Goal: Check status: Check status

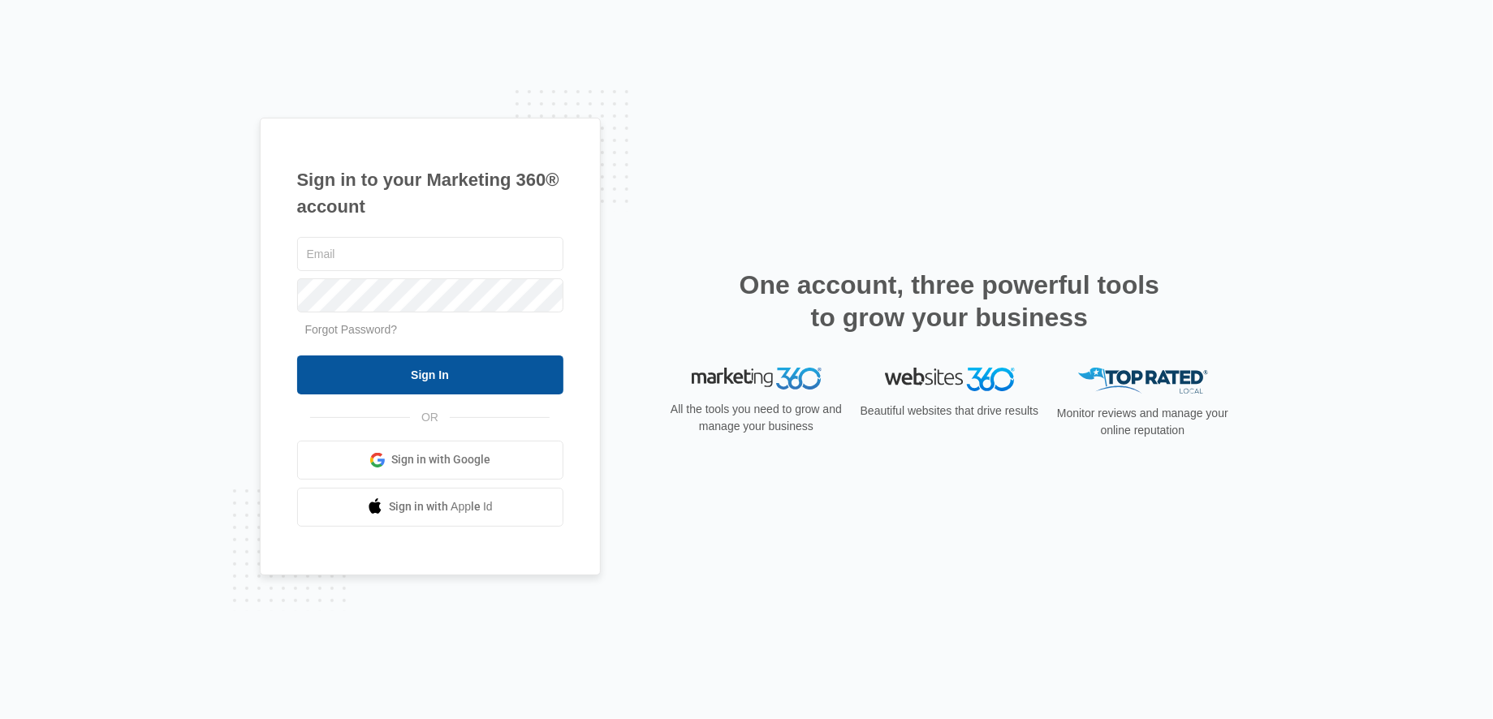
type input "[EMAIL_ADDRESS][DOMAIN_NAME]"
click at [457, 377] on input "Sign In" at bounding box center [430, 375] width 266 height 39
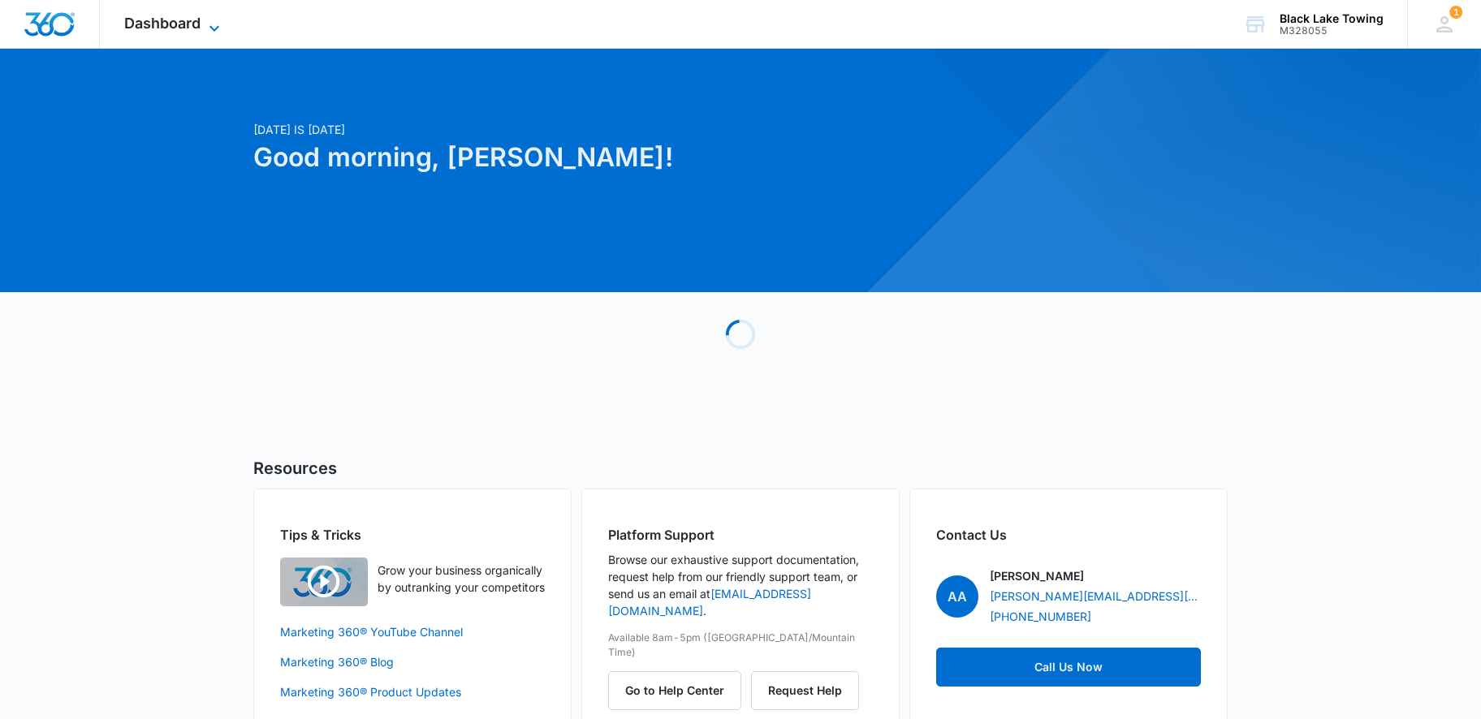
click at [162, 22] on span "Dashboard" at bounding box center [162, 23] width 76 height 17
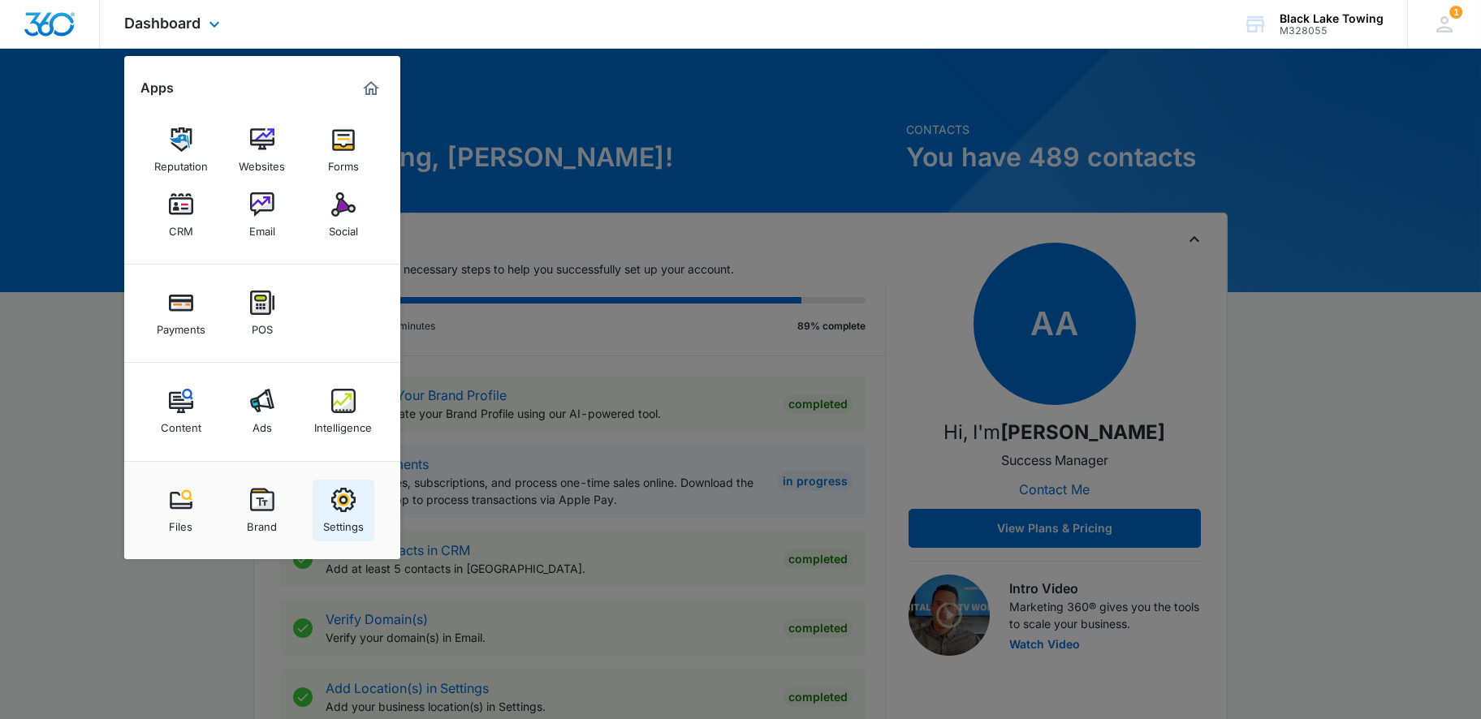
click at [343, 516] on div "Settings" at bounding box center [343, 522] width 41 height 21
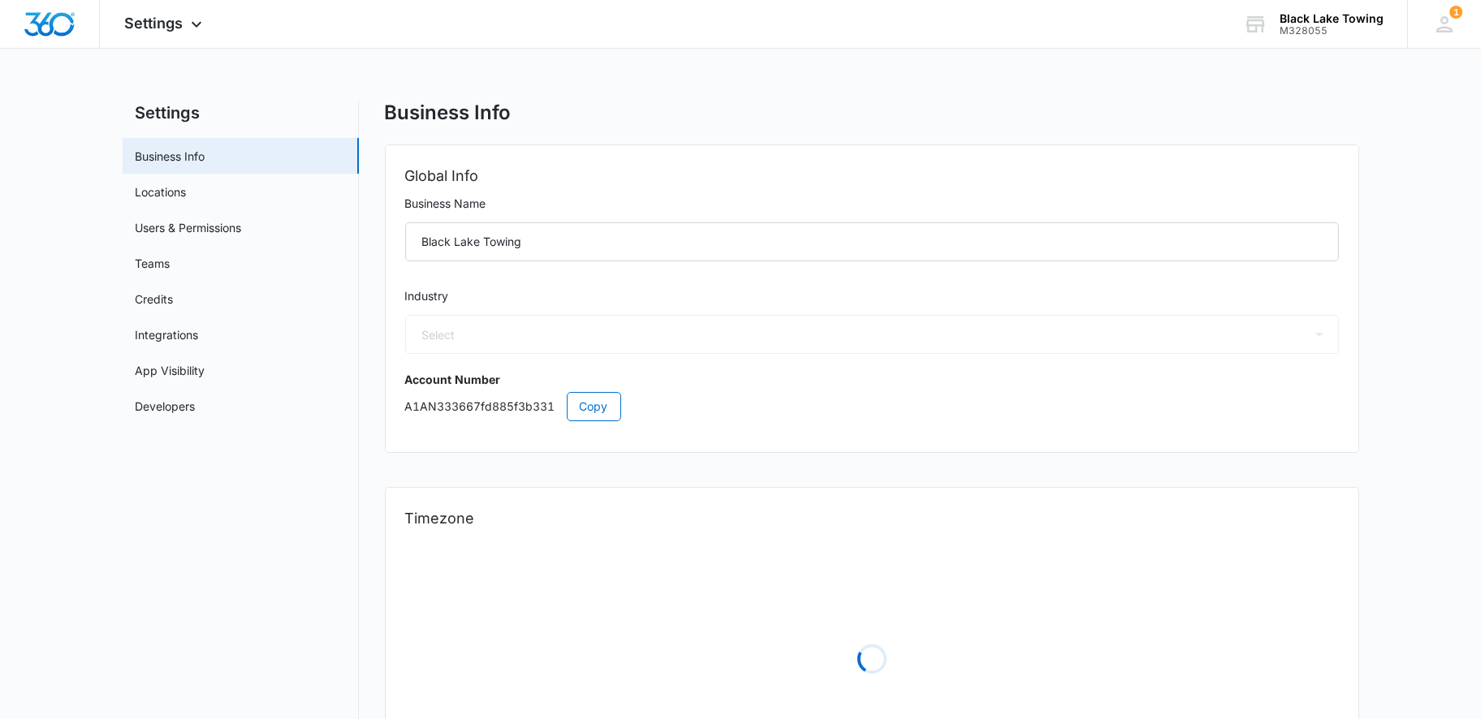
select select "52"
select select "US"
select select "America/[GEOGRAPHIC_DATA]"
click at [168, 15] on span "Settings" at bounding box center [153, 23] width 58 height 17
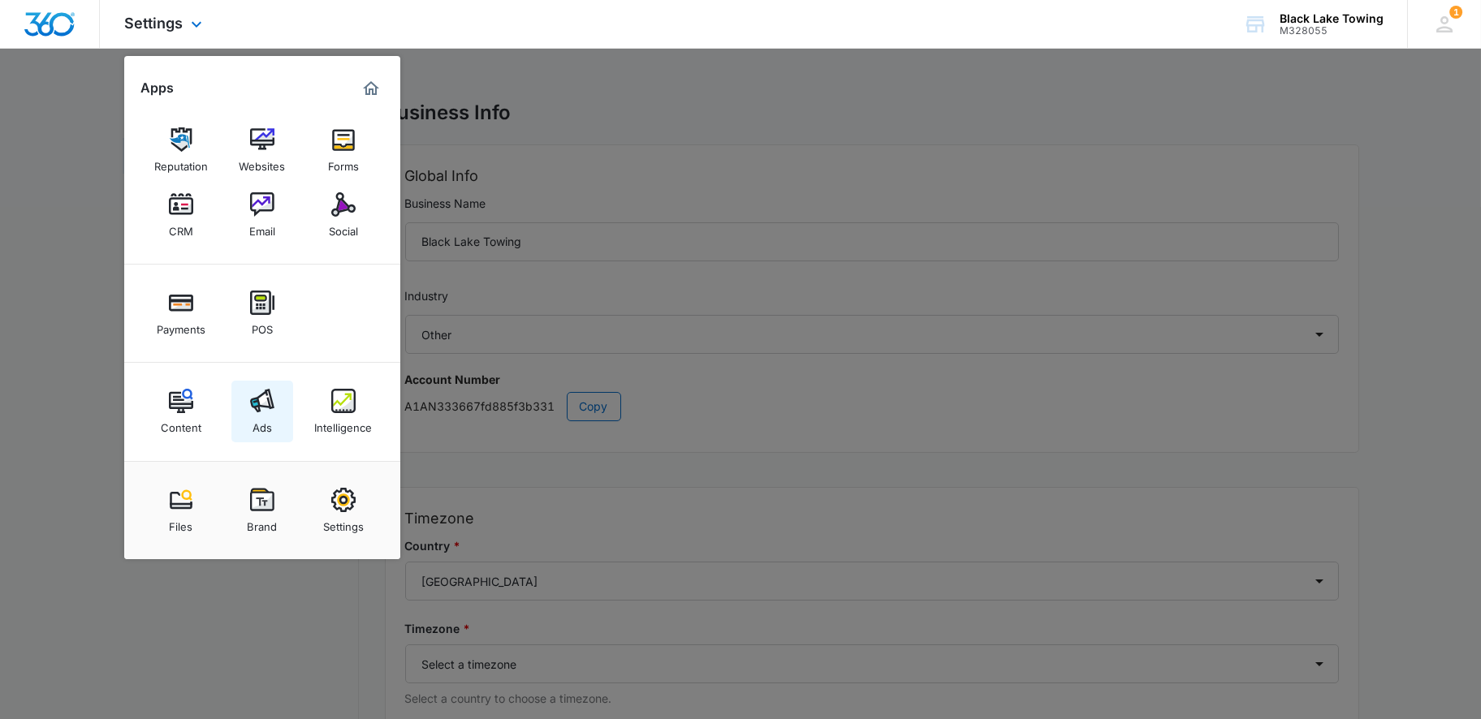
click at [263, 414] on div "Ads" at bounding box center [262, 423] width 19 height 21
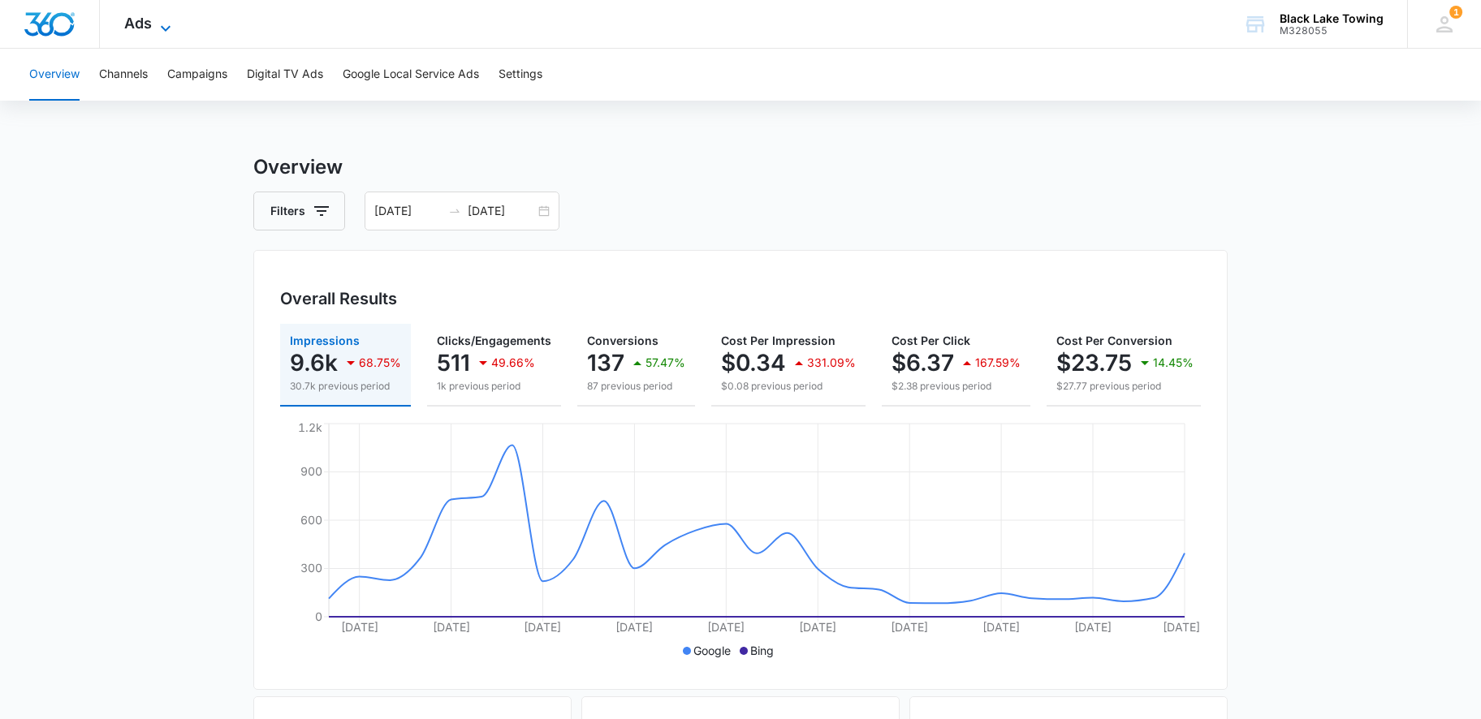
click at [145, 15] on span "Ads" at bounding box center [138, 23] width 28 height 17
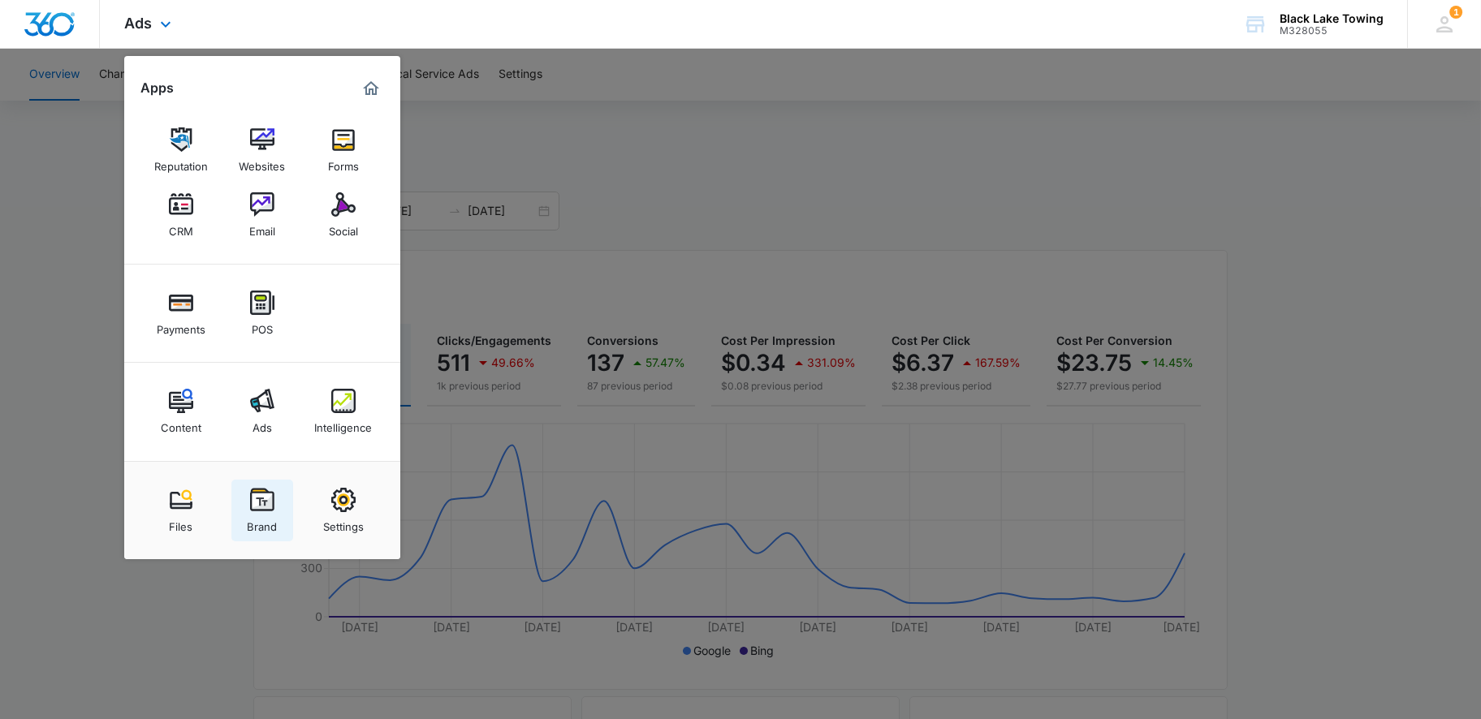
click at [280, 523] on link "Brand" at bounding box center [262, 511] width 62 height 62
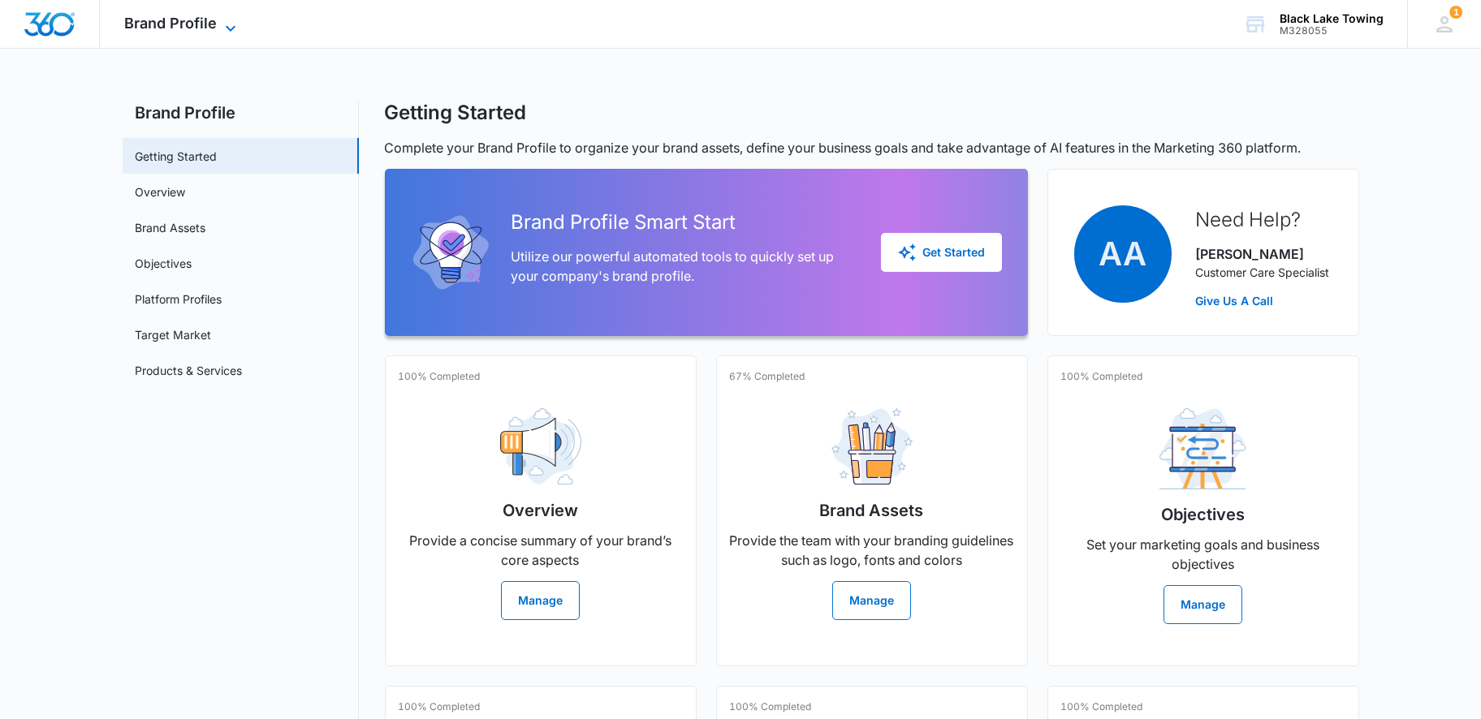
click at [168, 19] on span "Brand Profile" at bounding box center [170, 23] width 93 height 17
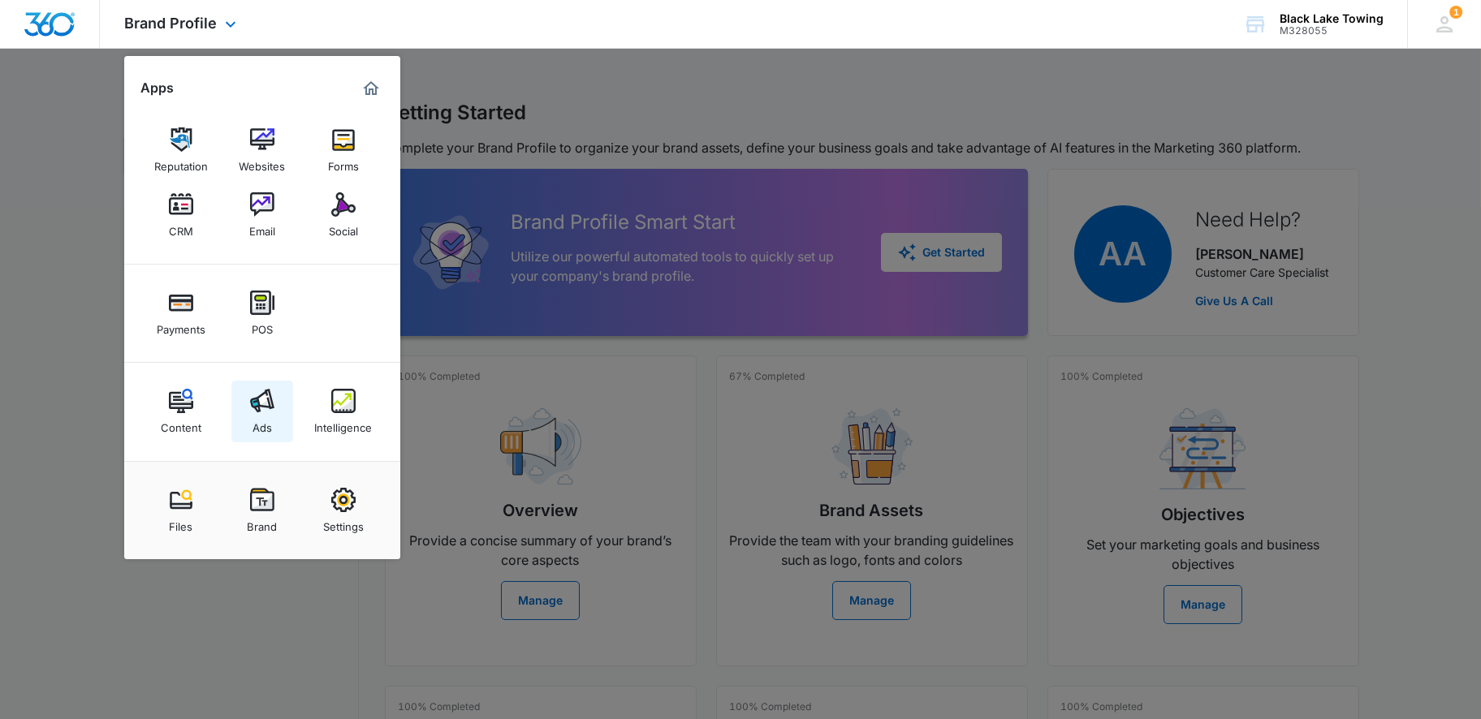
click at [276, 418] on link "Ads" at bounding box center [262, 412] width 62 height 62
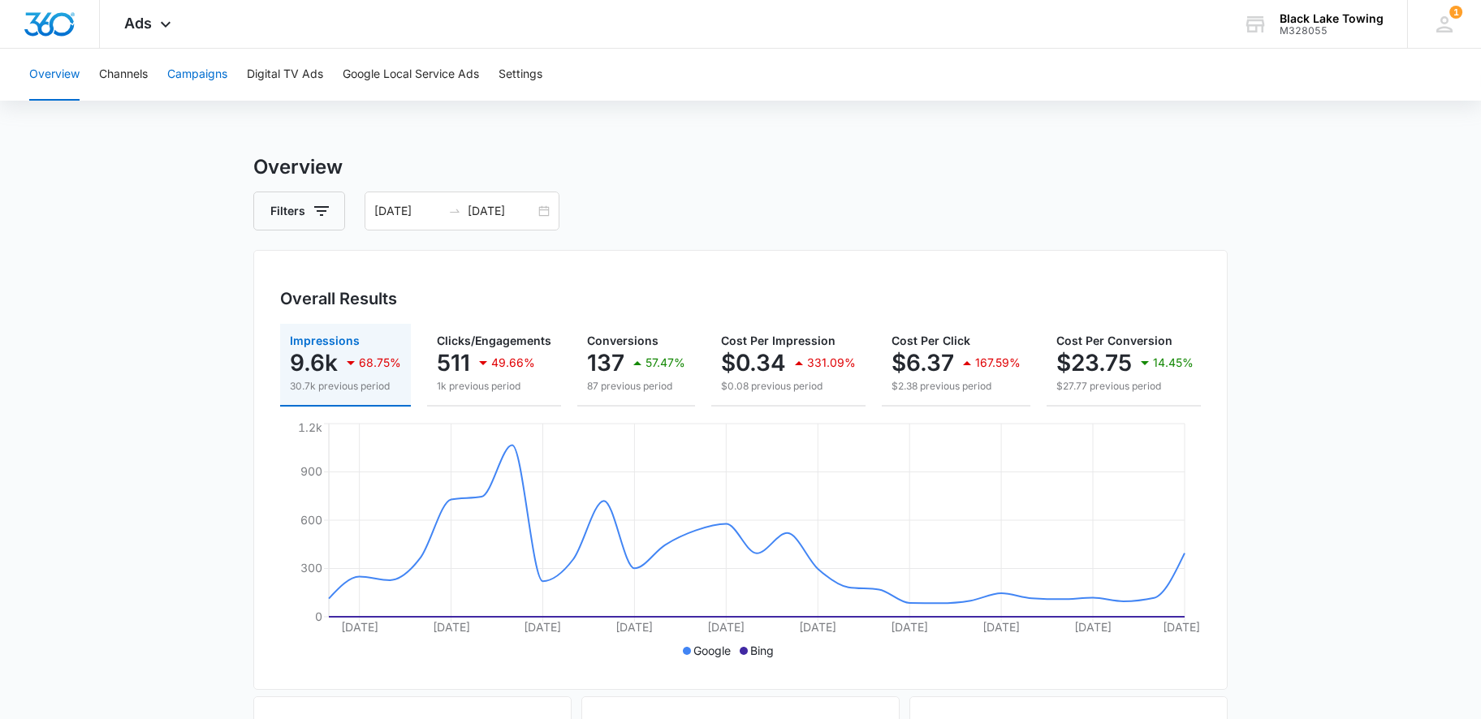
click at [192, 72] on button "Campaigns" at bounding box center [197, 75] width 60 height 52
click at [546, 216] on div "[DATE] [DATE]" at bounding box center [462, 211] width 195 height 39
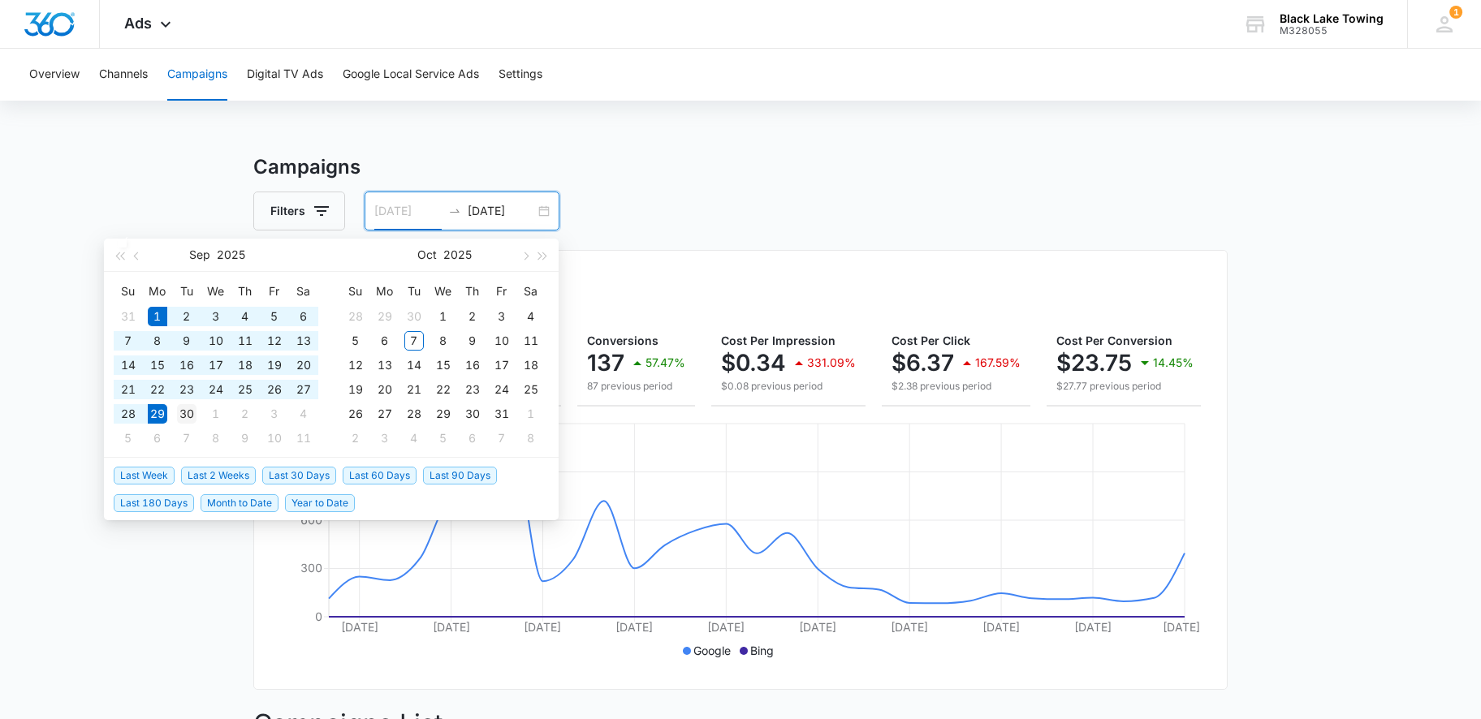
type input "[DATE]"
click at [179, 408] on div "30" at bounding box center [186, 413] width 19 height 19
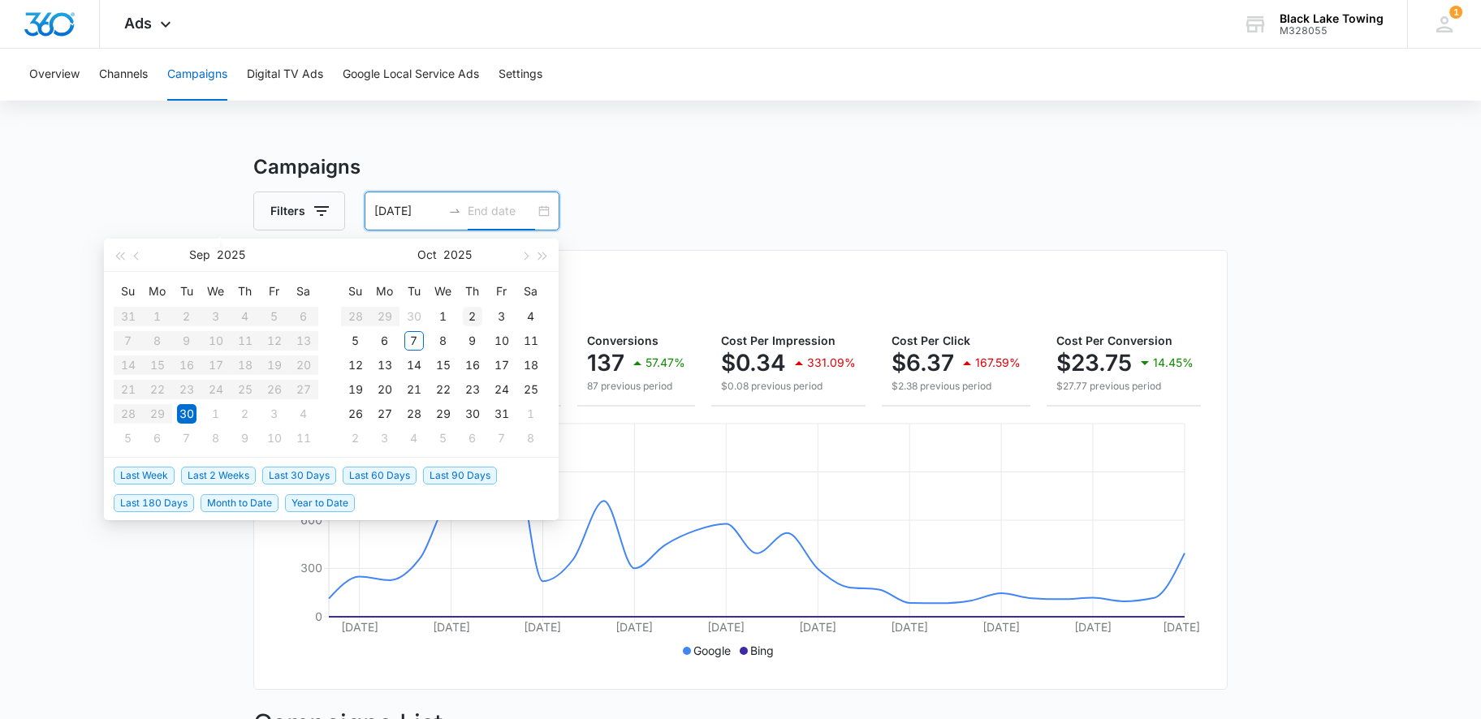
type input "[DATE]"
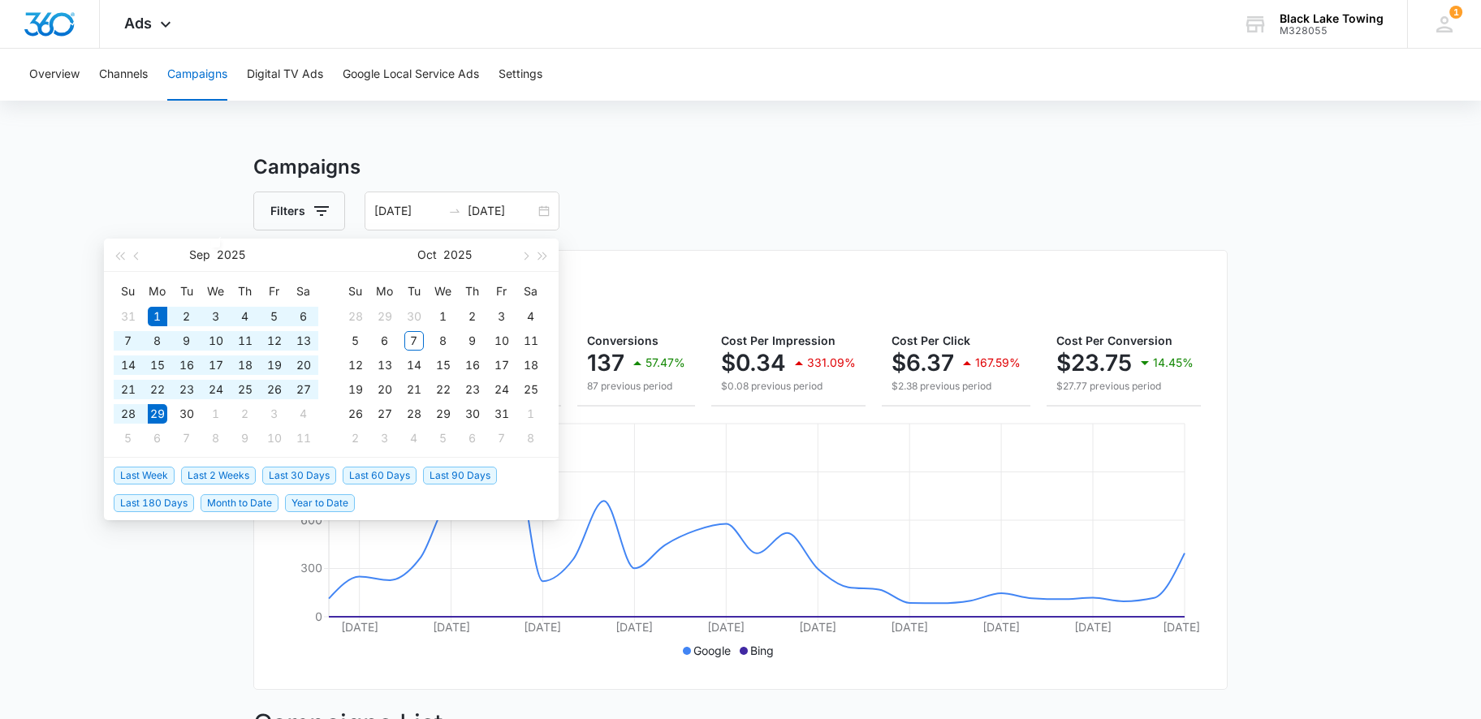
click at [741, 179] on h3 "Campaigns" at bounding box center [740, 167] width 974 height 29
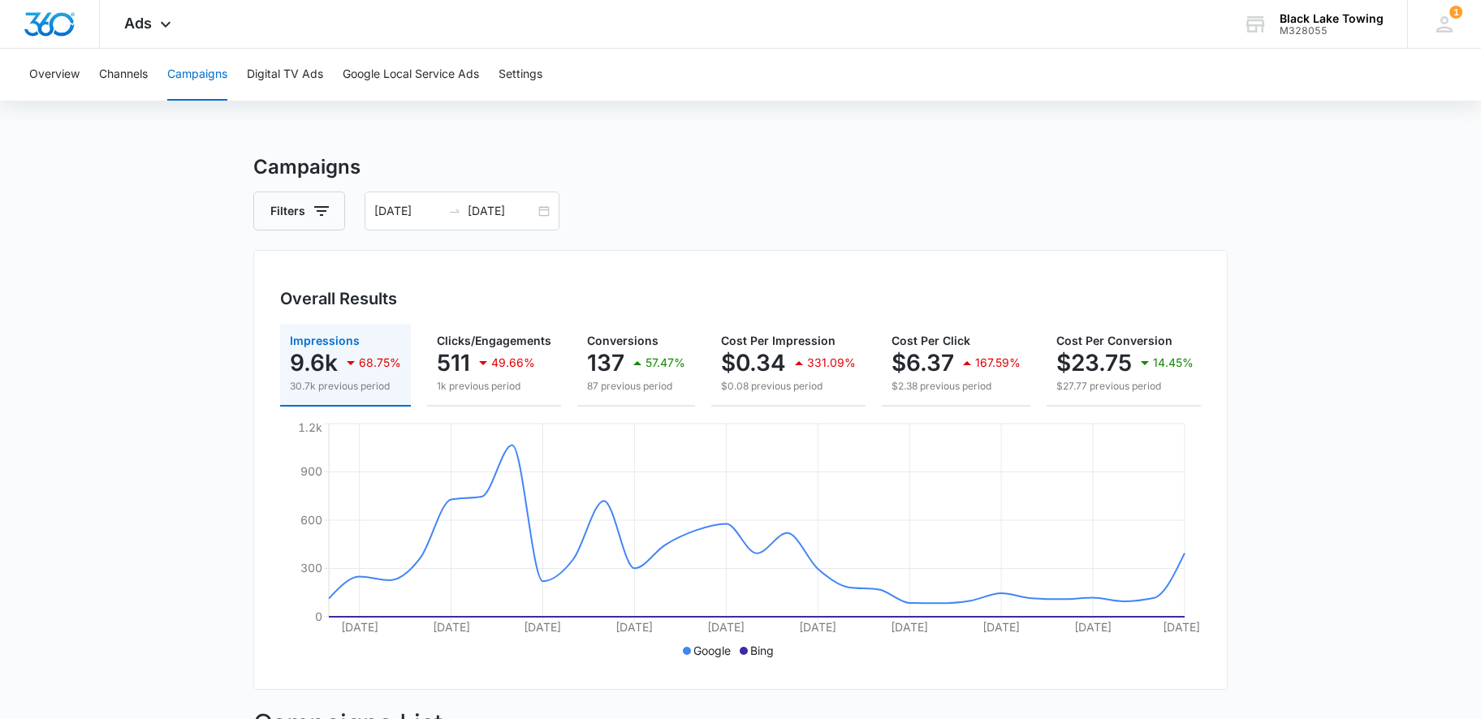
scroll to position [54, 0]
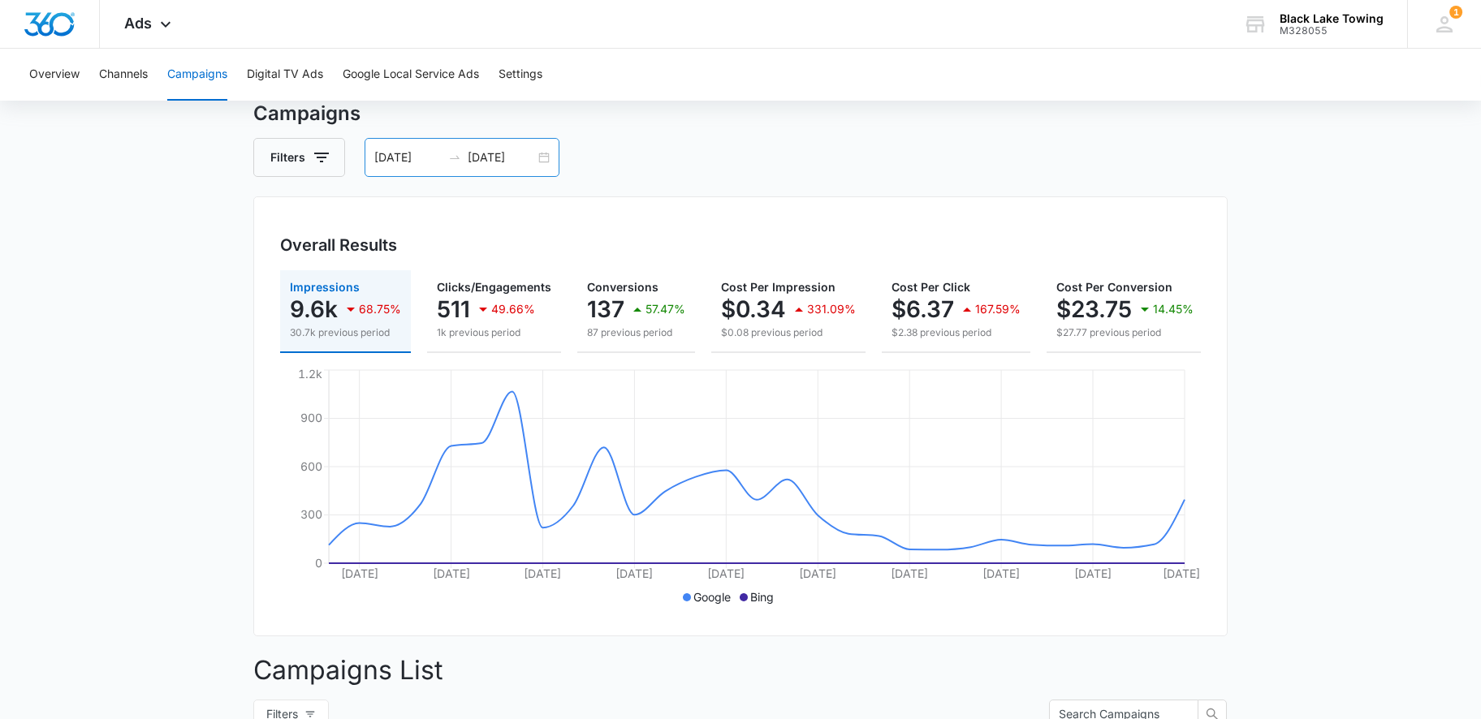
drag, startPoint x: 544, startPoint y: 156, endPoint x: 533, endPoint y: 175, distance: 21.9
click at [543, 158] on div "[DATE] [DATE]" at bounding box center [462, 157] width 195 height 39
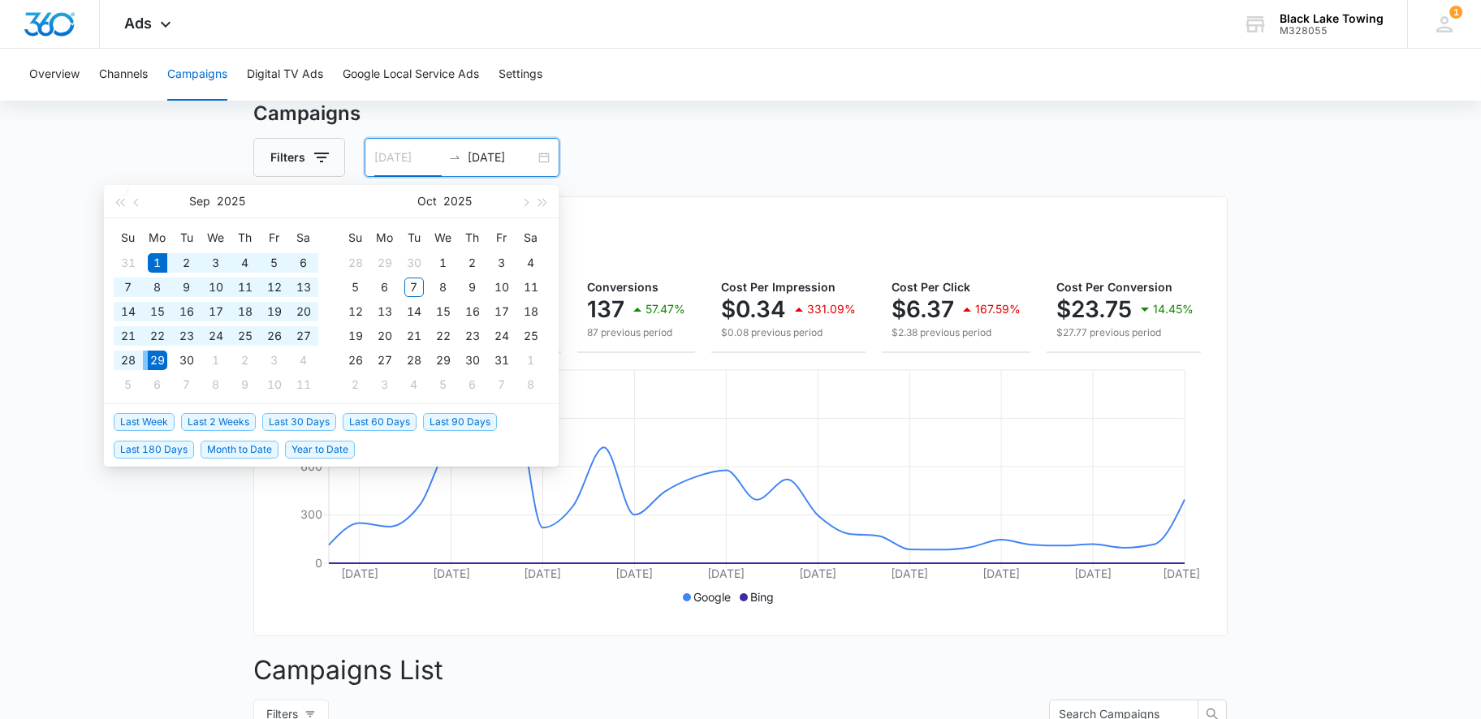
type input "[DATE]"
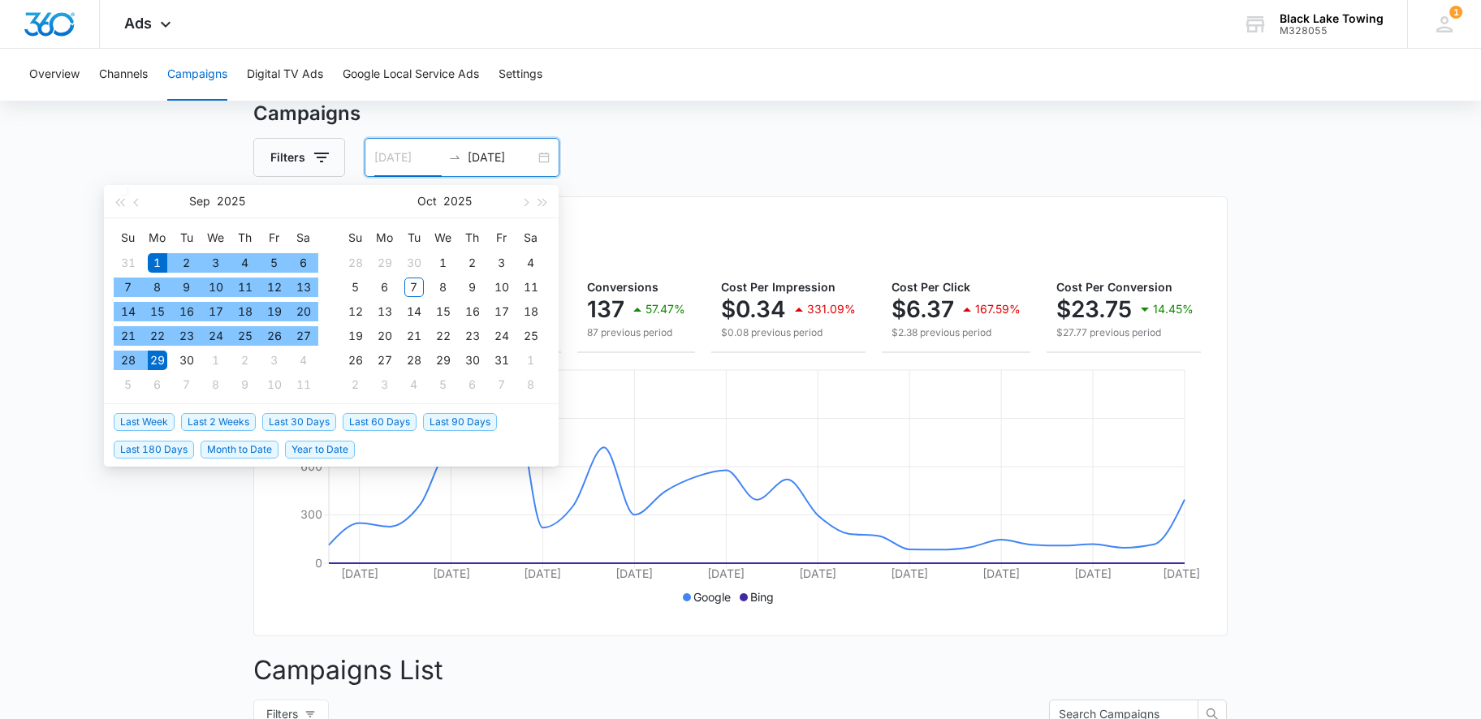
click at [155, 263] on div "1" at bounding box center [157, 262] width 19 height 19
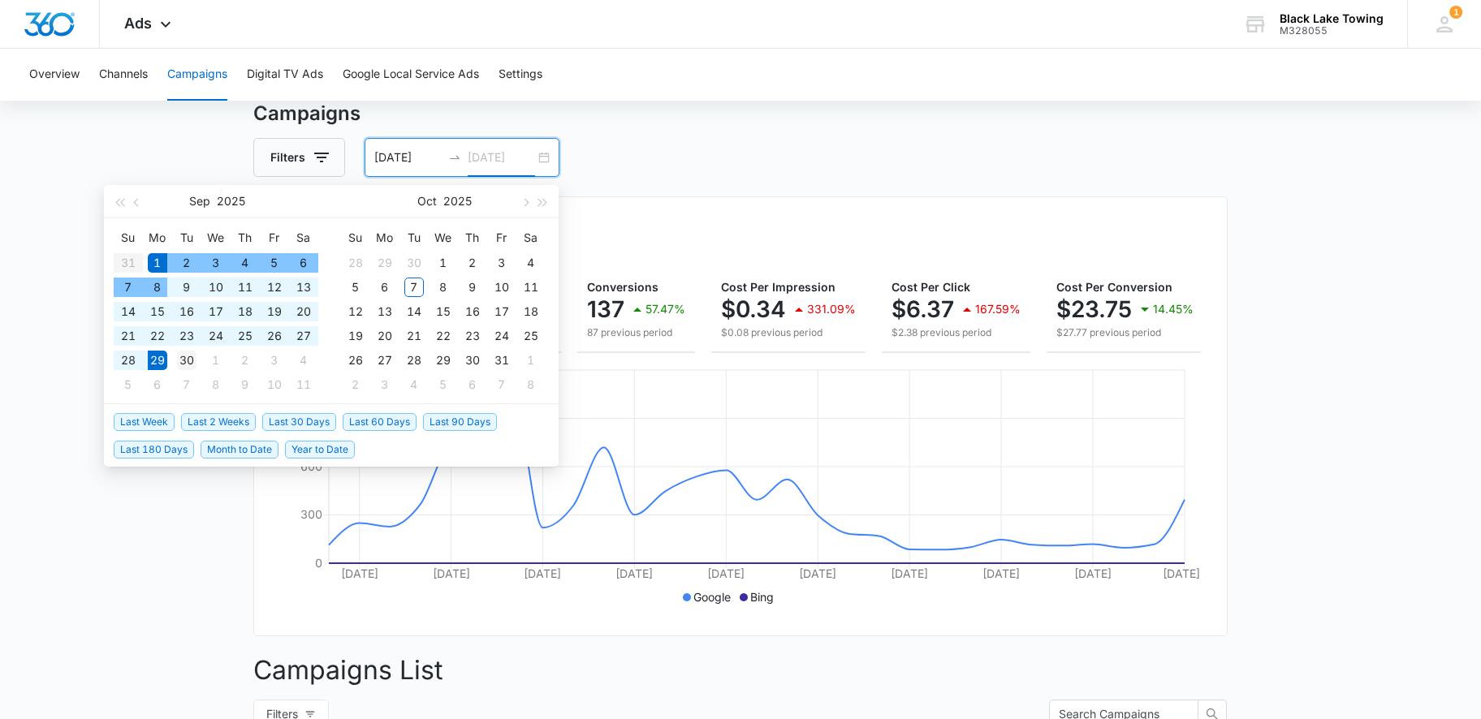
type input "[DATE]"
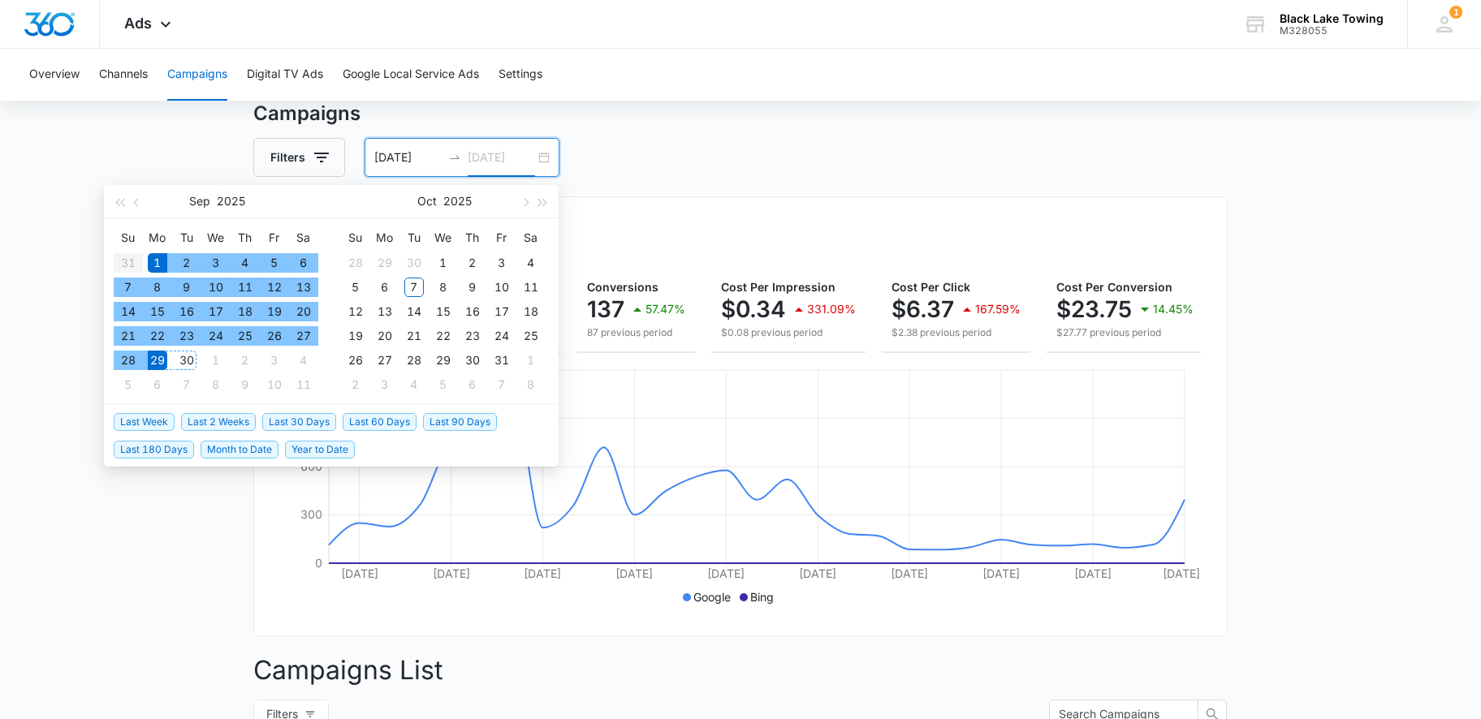
click at [182, 361] on div "30" at bounding box center [186, 360] width 19 height 19
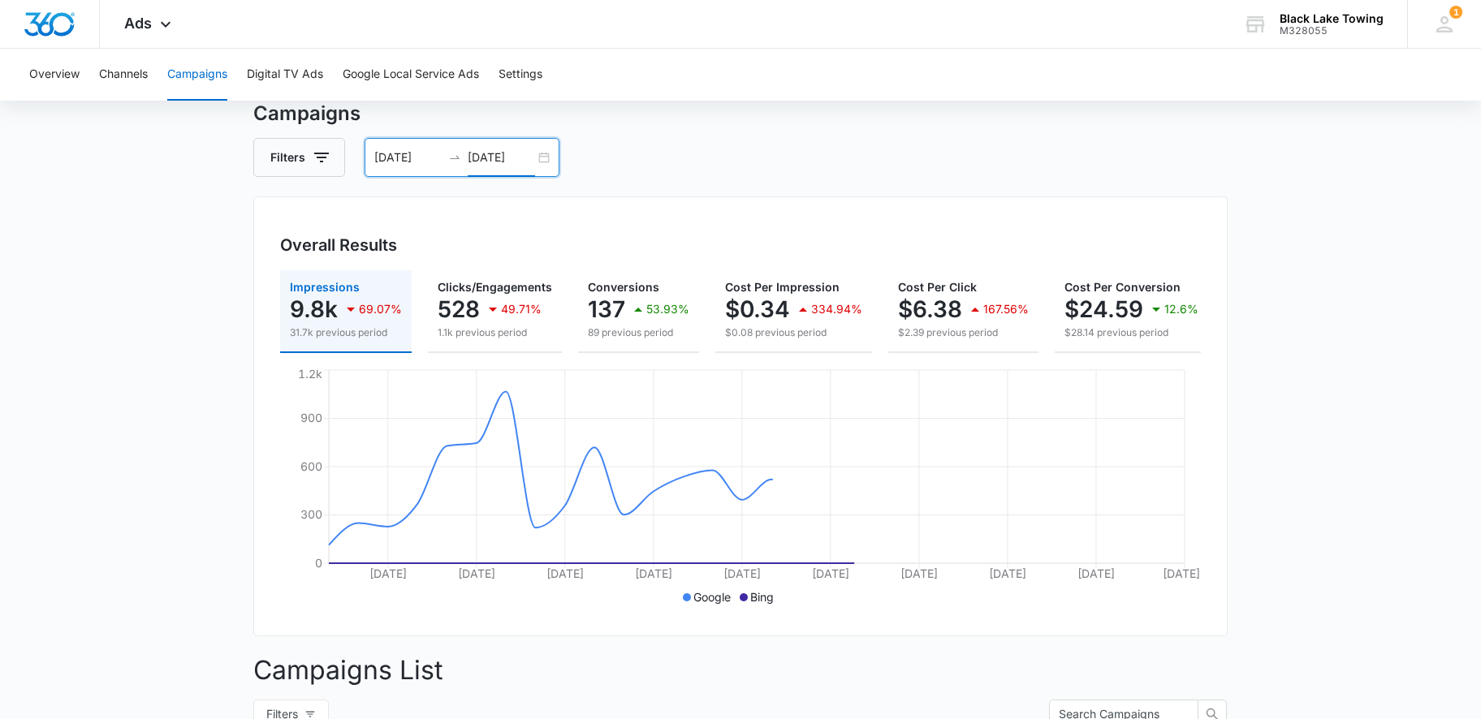
click at [857, 163] on div "Filters [DATE] [DATE]" at bounding box center [740, 157] width 974 height 39
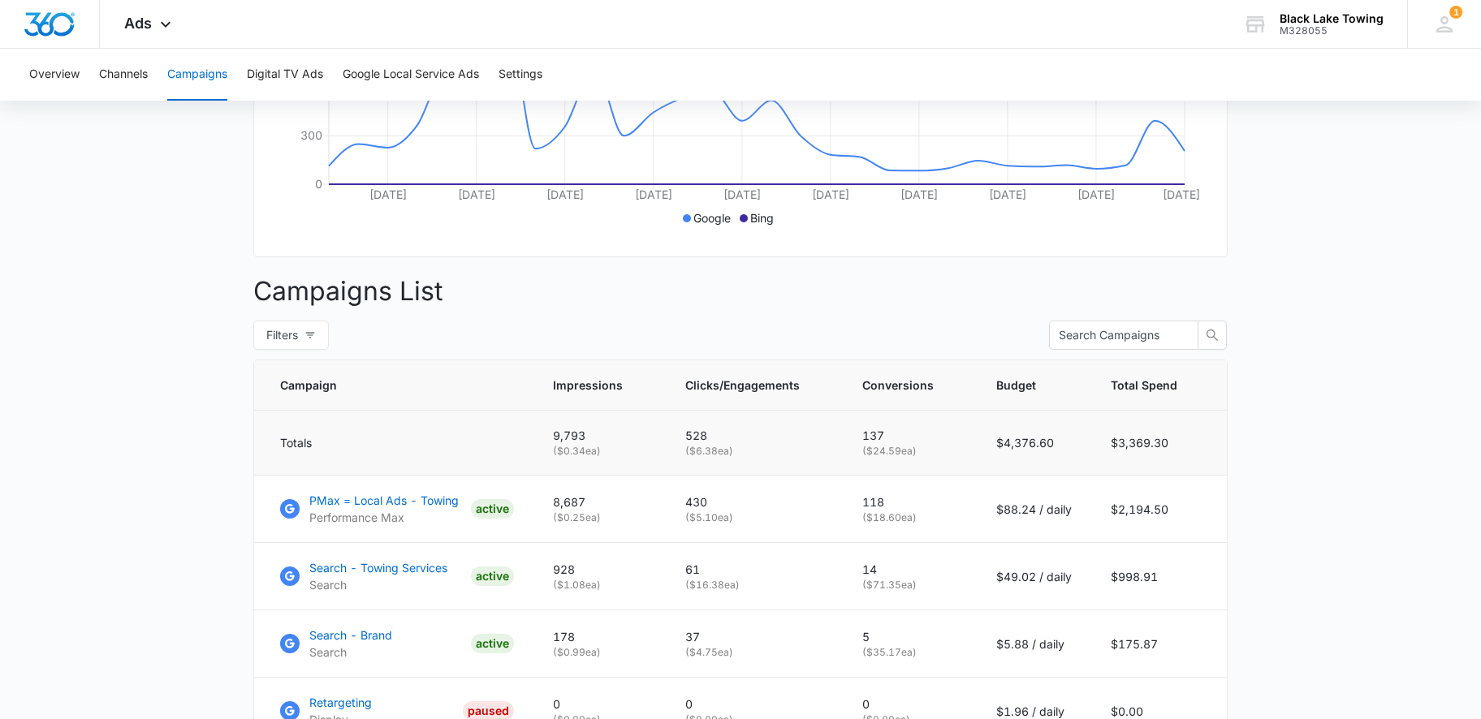
scroll to position [487, 0]
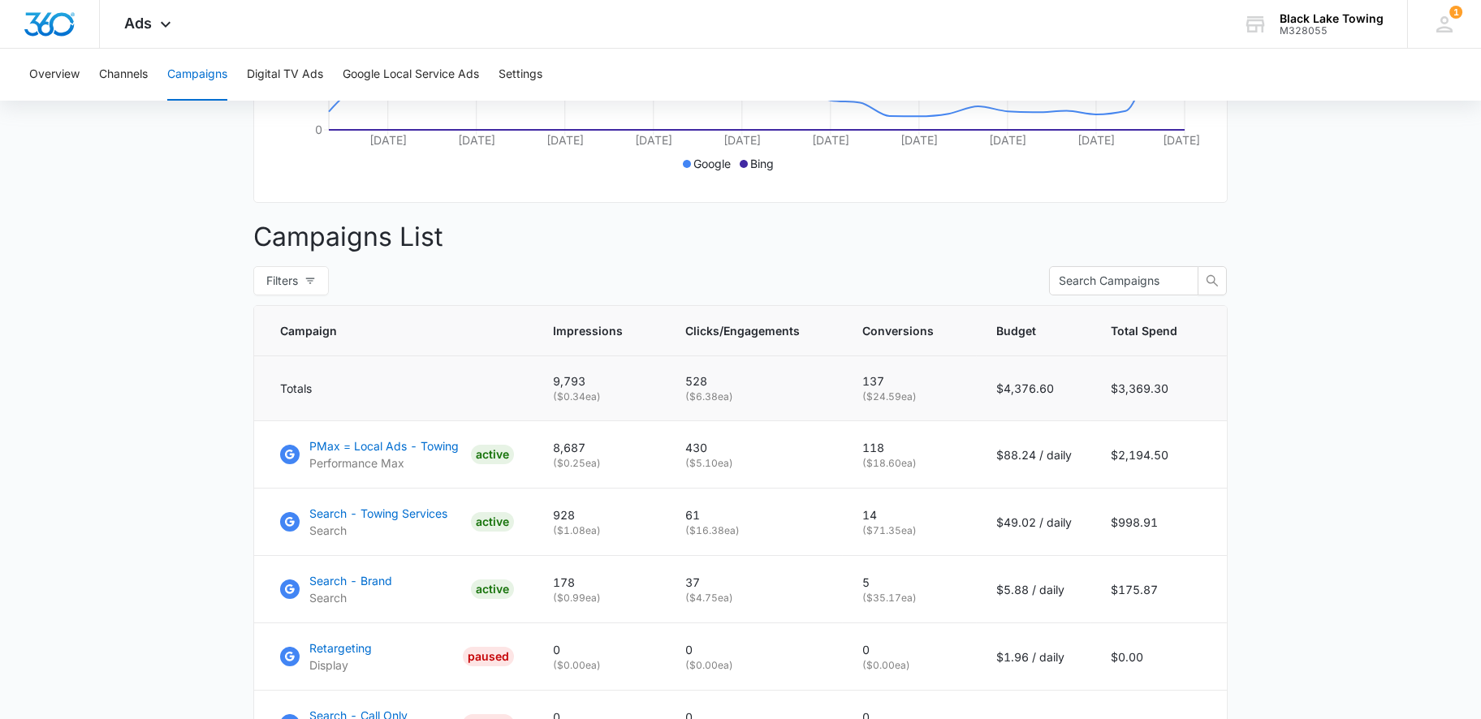
click at [887, 383] on td "137 ( $24.59 ea)" at bounding box center [910, 388] width 134 height 65
click at [921, 390] on p "137" at bounding box center [909, 381] width 95 height 17
click at [900, 382] on td "137 ( $24.59 ea)" at bounding box center [910, 388] width 134 height 65
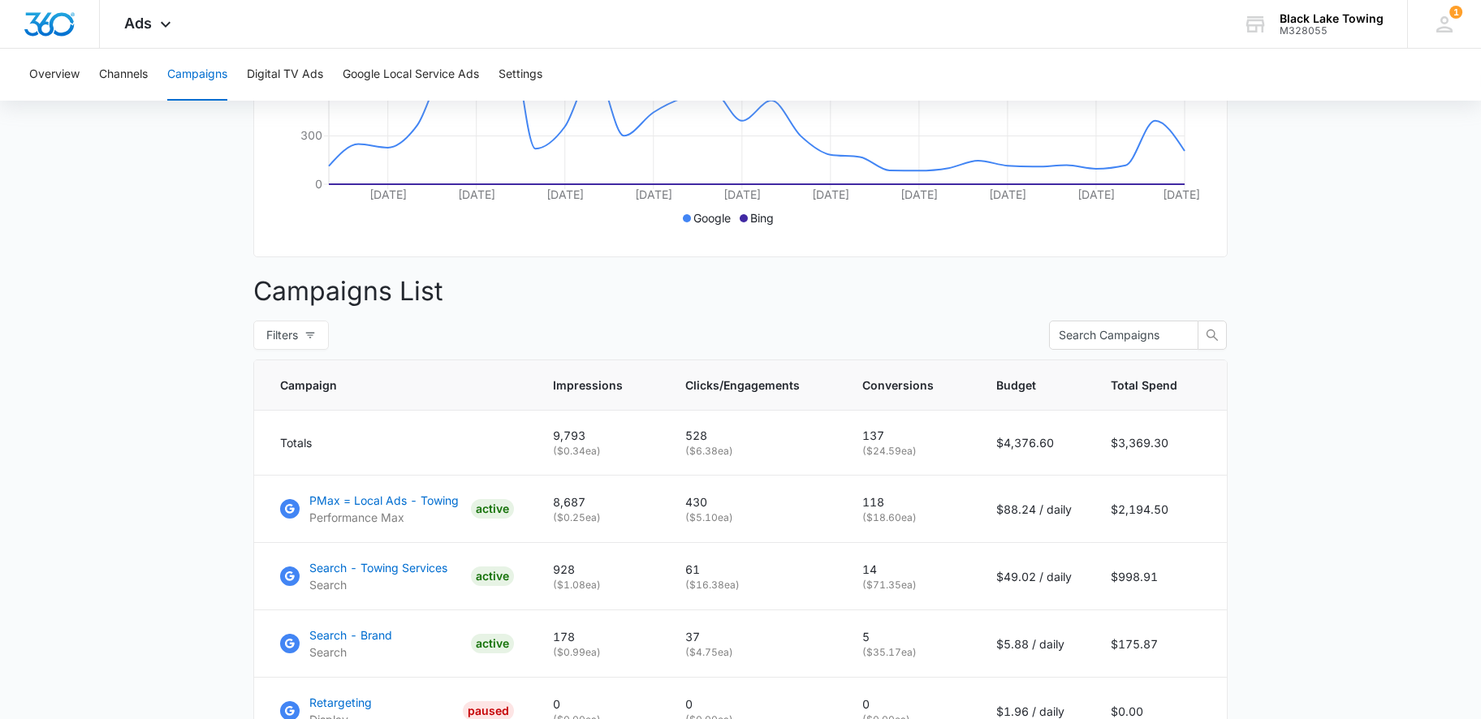
scroll to position [378, 0]
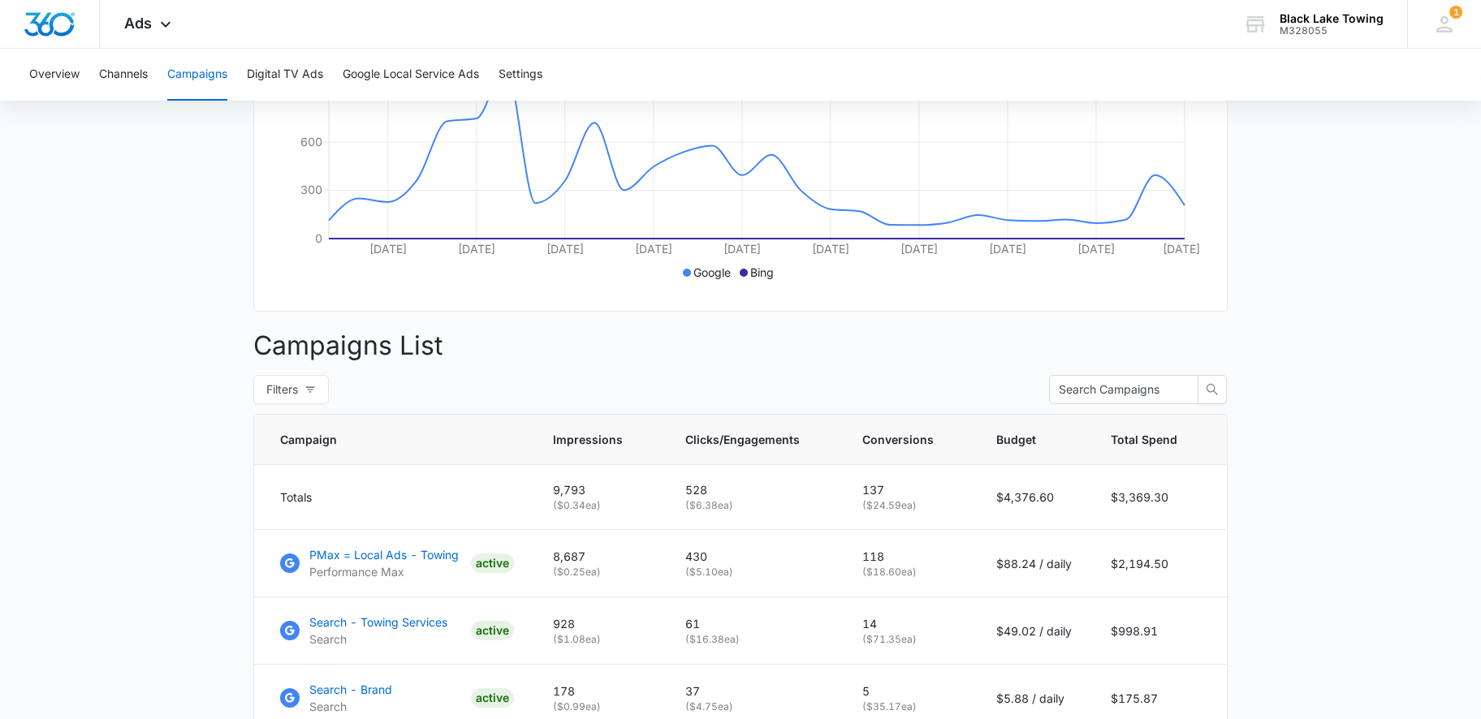
click at [816, 361] on p "Campaigns List" at bounding box center [740, 345] width 974 height 39
click at [887, 365] on p "Campaigns List" at bounding box center [740, 345] width 974 height 39
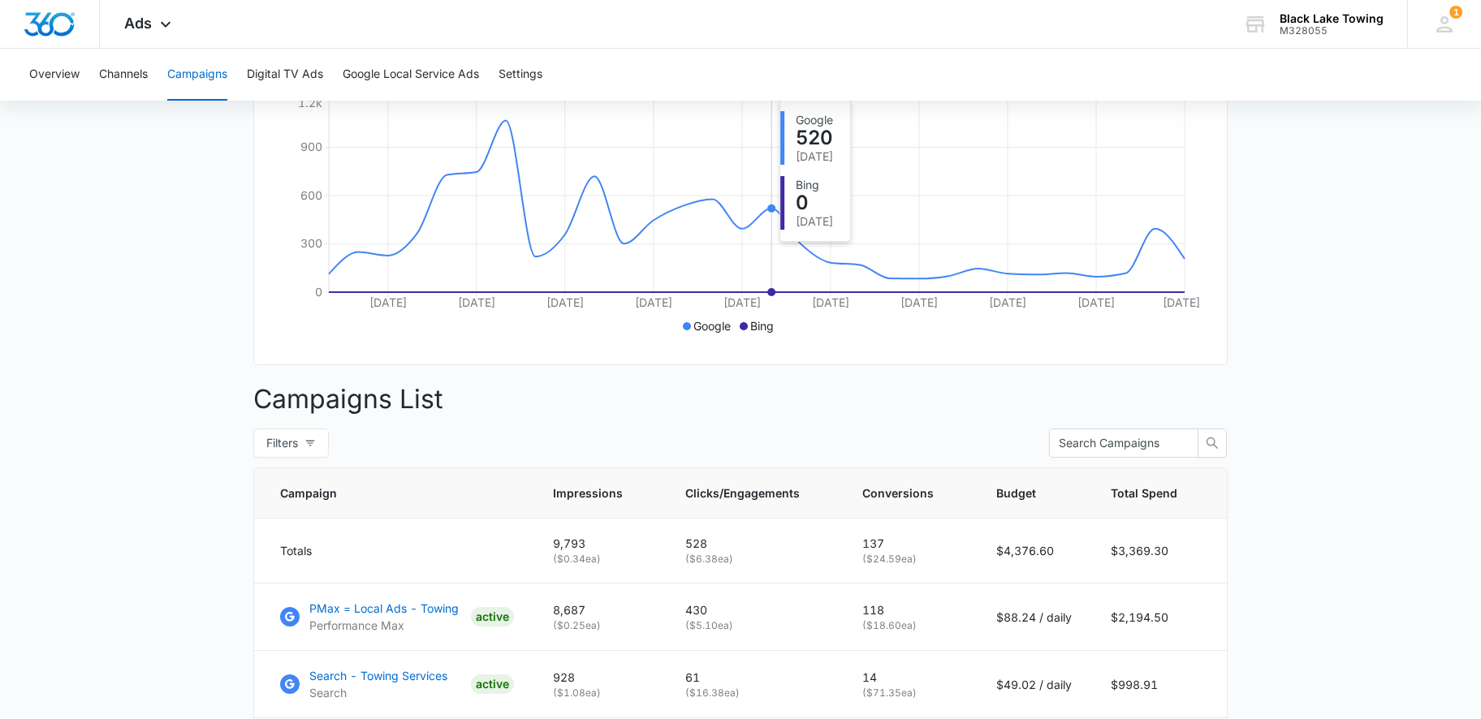
scroll to position [270, 0]
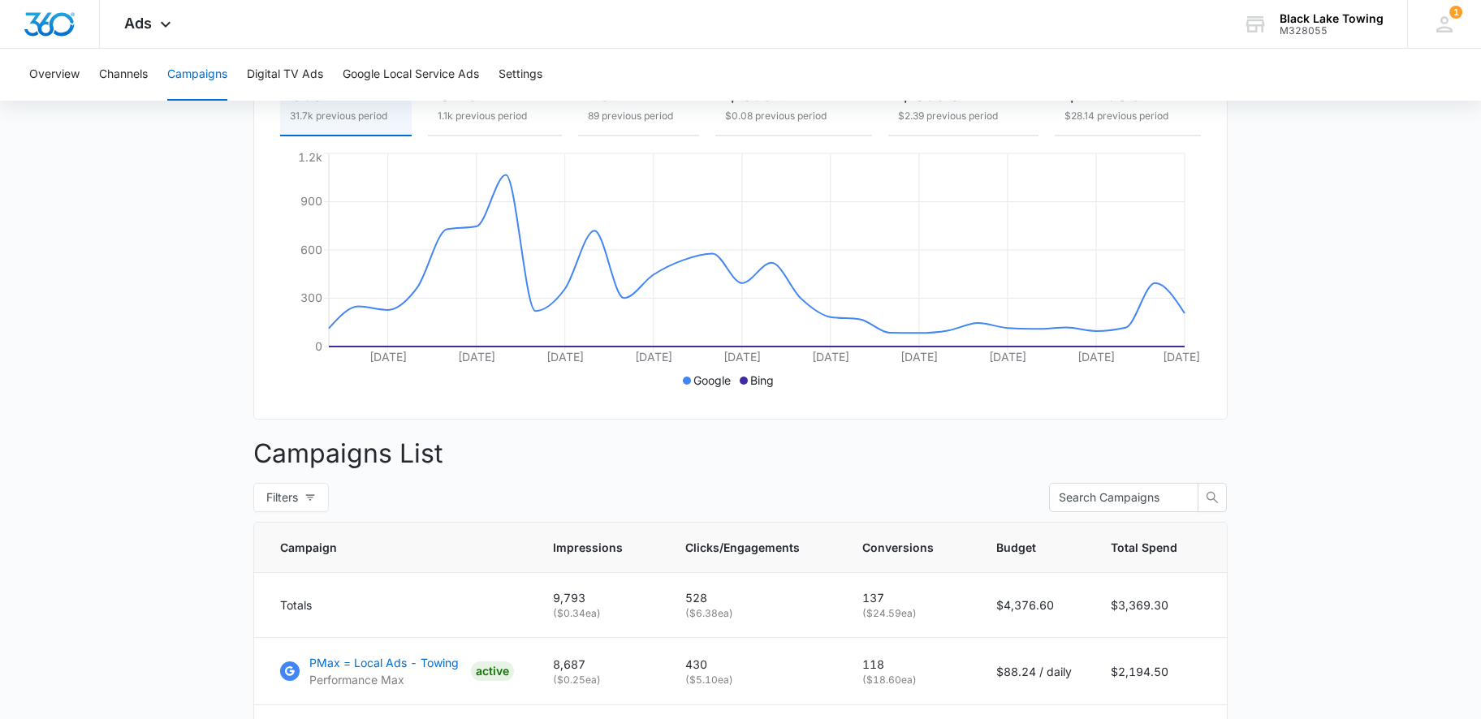
click at [635, 456] on p "Campaigns List" at bounding box center [740, 453] width 974 height 39
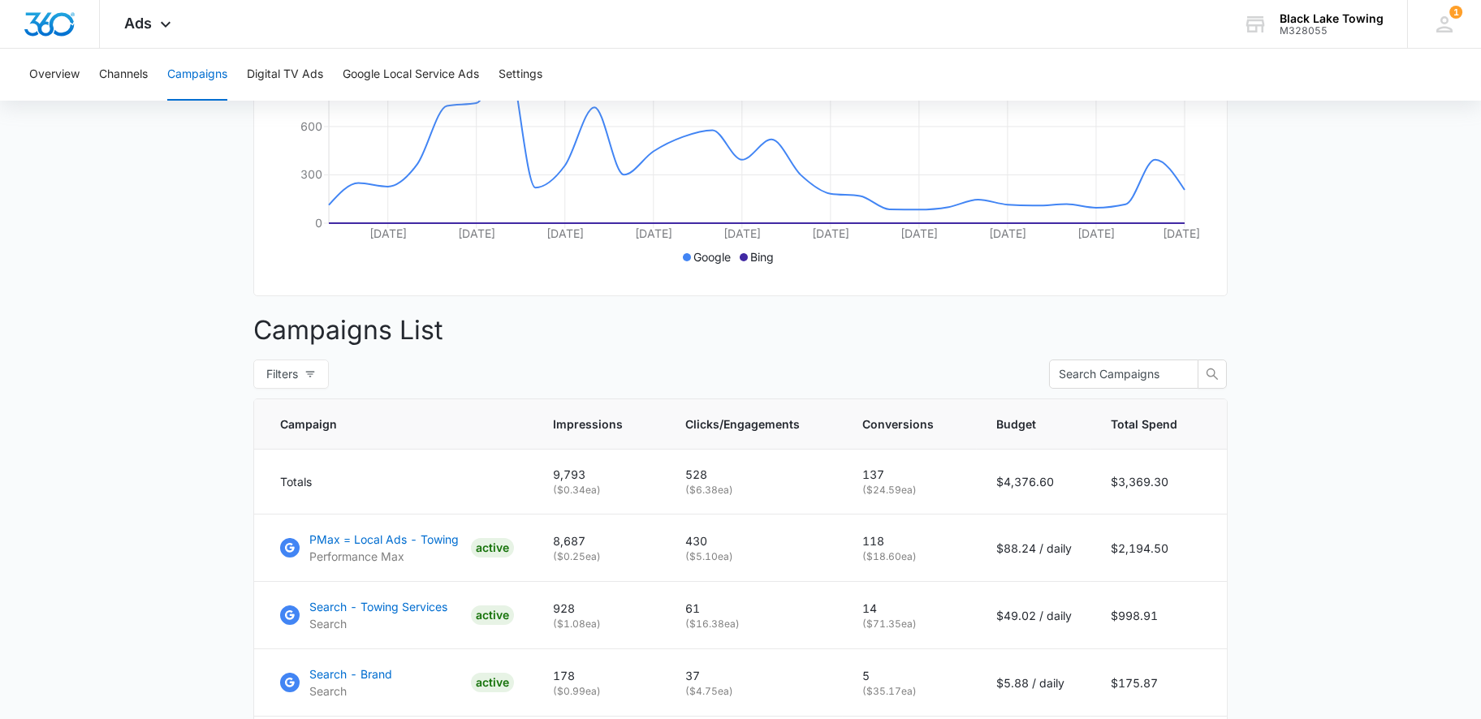
scroll to position [392, 0]
click at [1345, 383] on main "Campaigns Filters [DATE] [DATE] Overall Results Impressions 9.8k 69.07% 31.7k p…" at bounding box center [740, 556] width 1481 height 1592
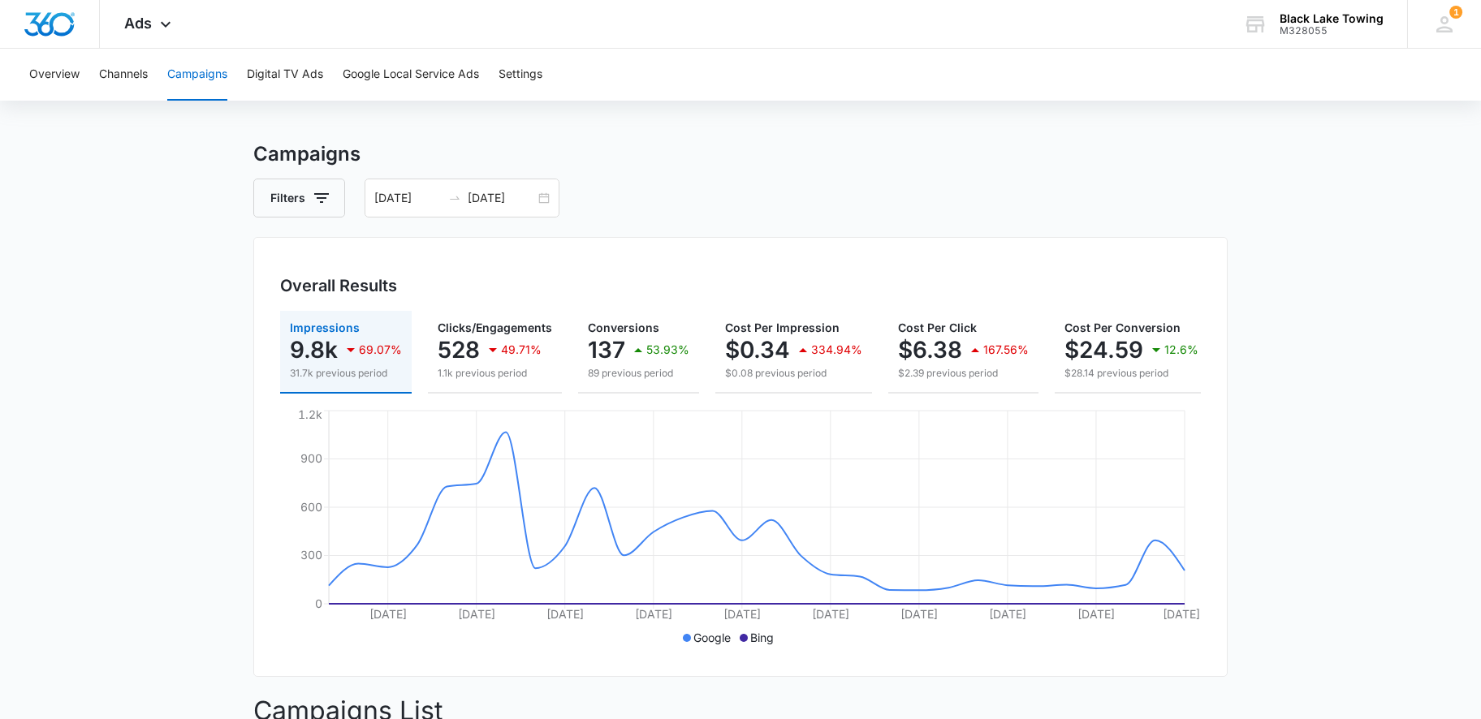
scroll to position [0, 0]
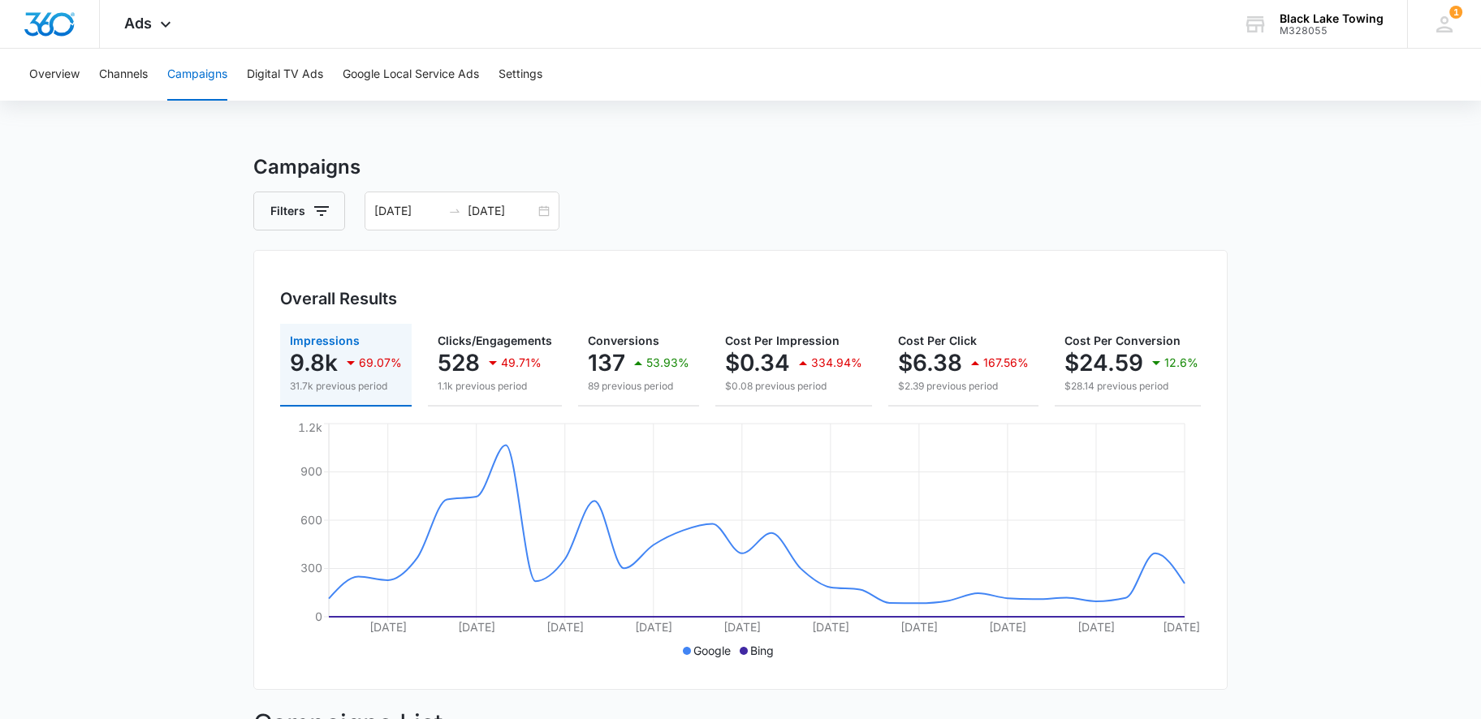
click at [929, 192] on div "Filters [DATE] [DATE]" at bounding box center [740, 211] width 974 height 39
click at [625, 192] on div "Filters [DATE] [DATE]" at bounding box center [740, 211] width 974 height 39
click at [693, 200] on div "Filters [DATE] [DATE]" at bounding box center [740, 211] width 974 height 39
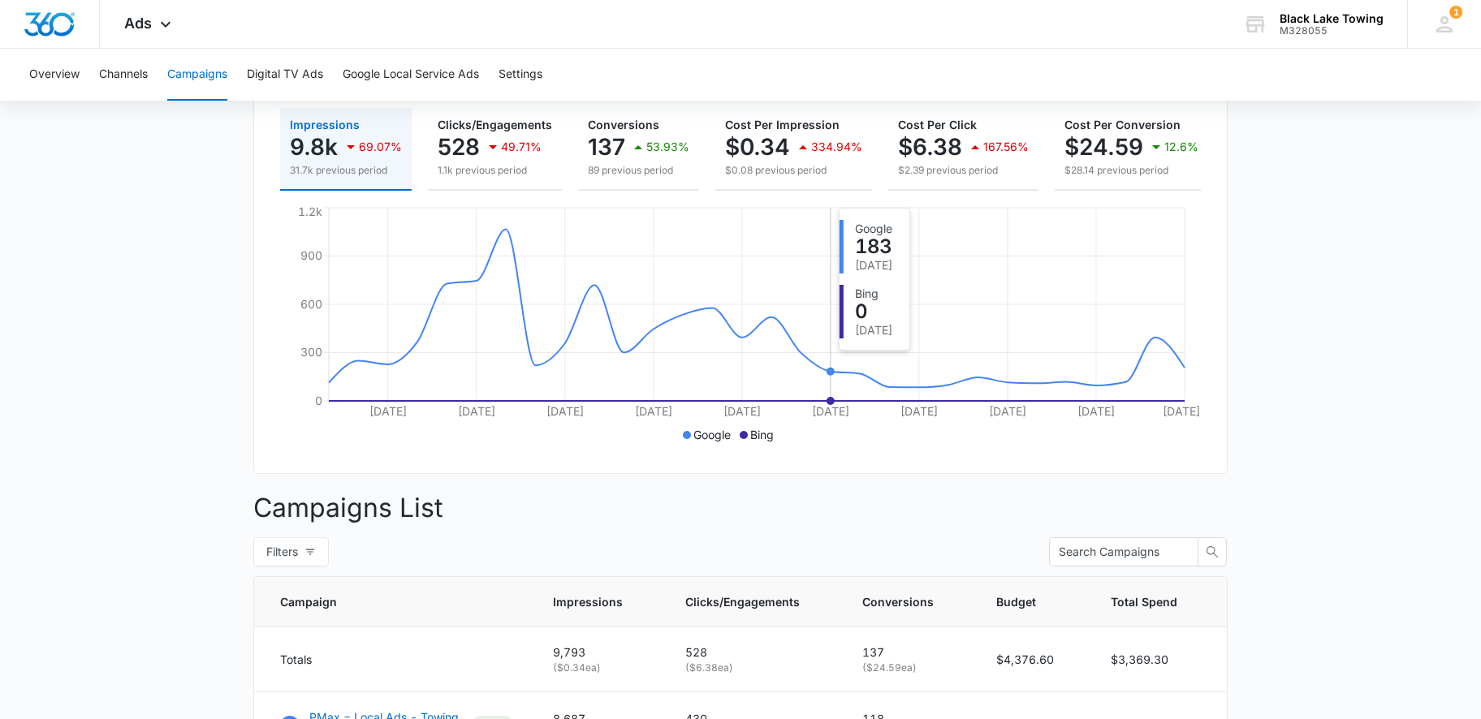
scroll to position [325, 0]
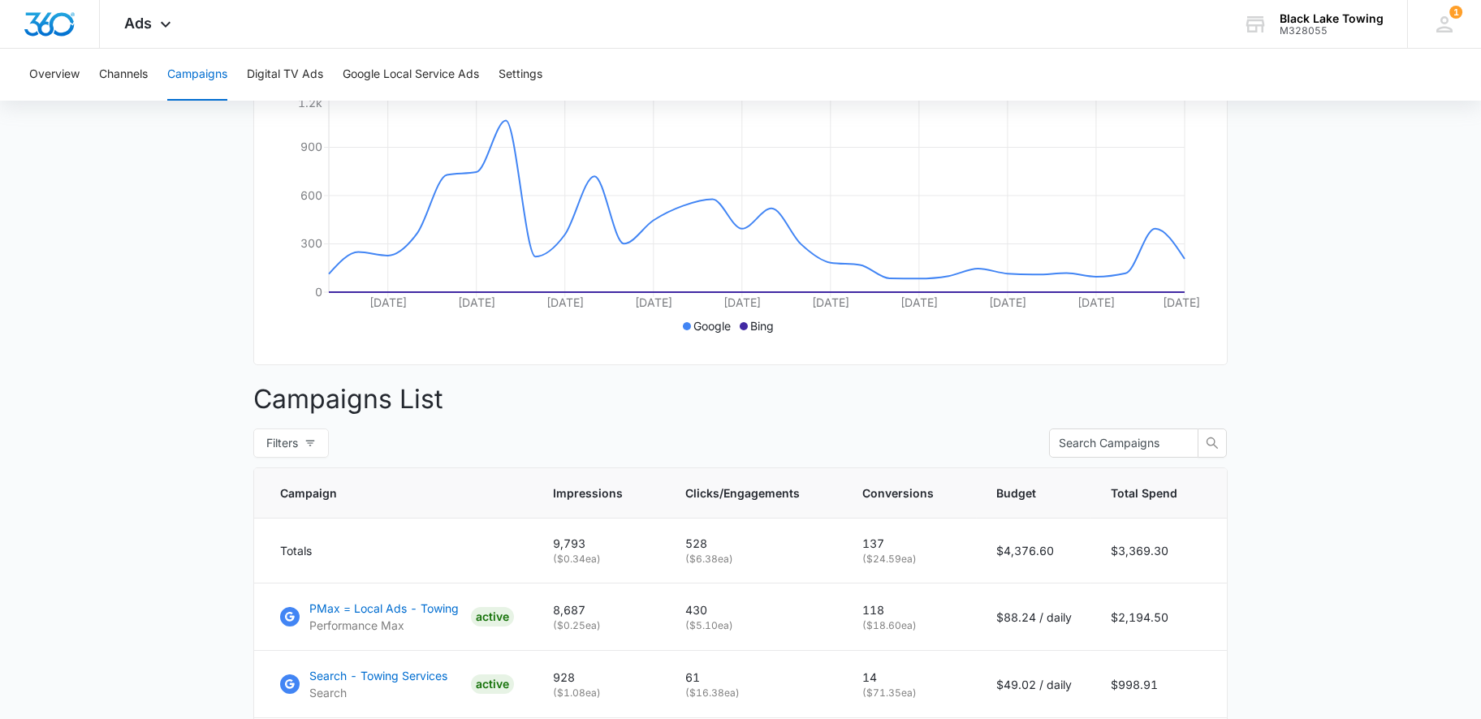
click at [572, 412] on p "Campaigns List" at bounding box center [740, 399] width 974 height 39
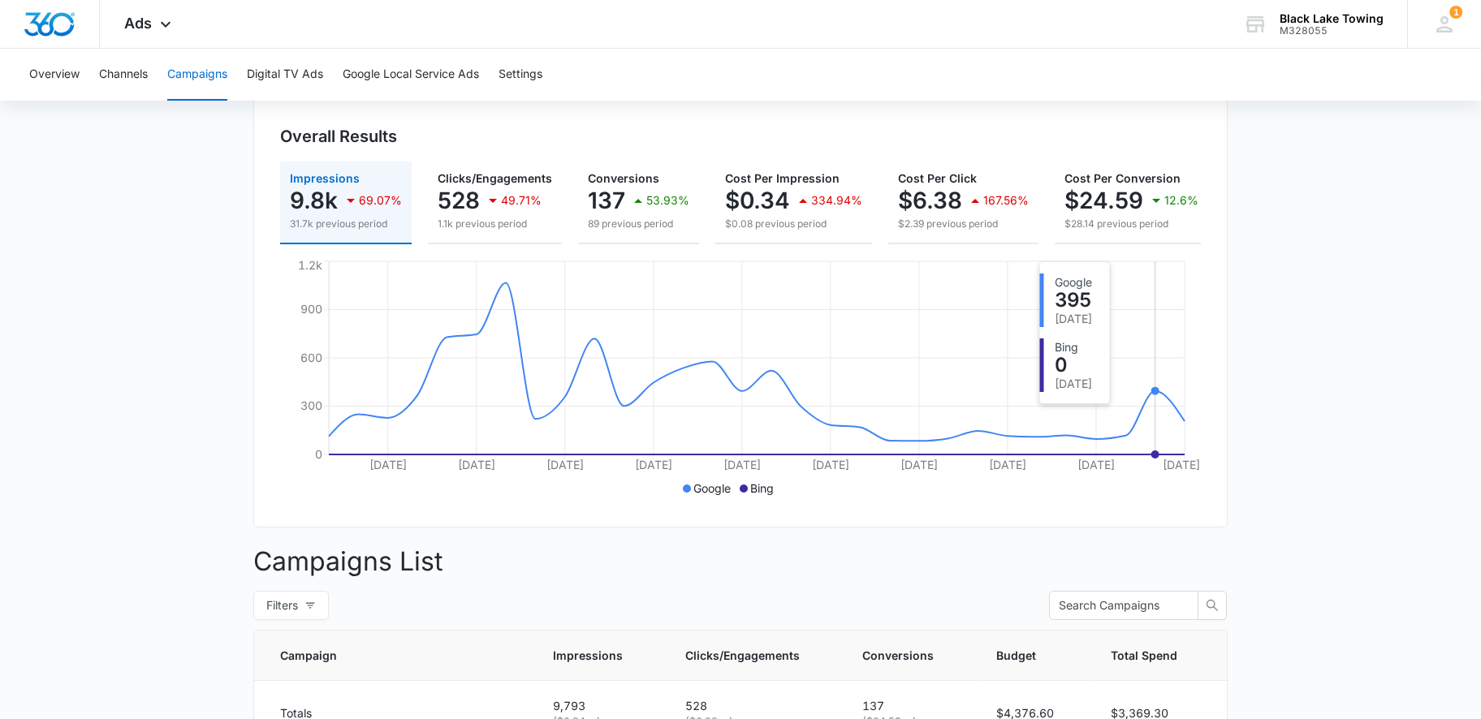
scroll to position [0, 0]
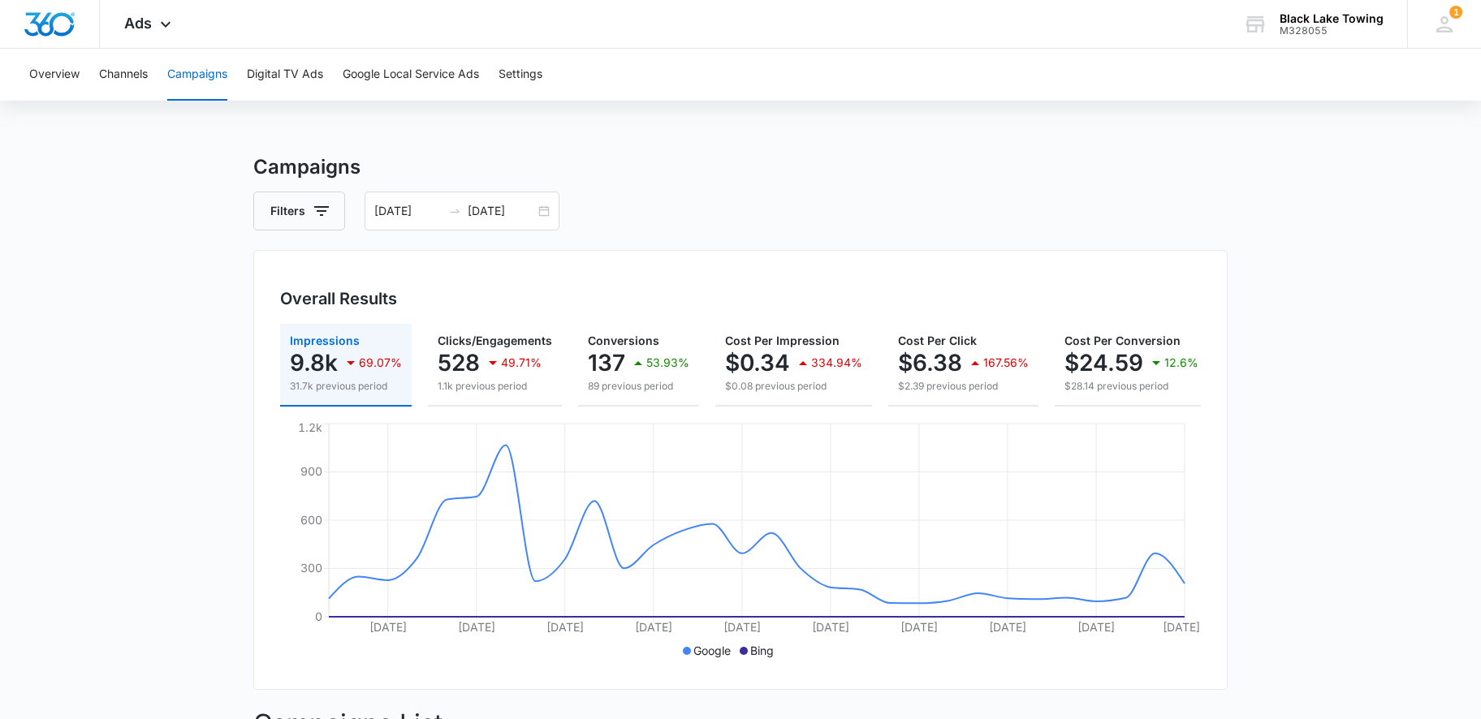
click at [688, 220] on div "Filters [DATE] [DATE]" at bounding box center [740, 211] width 974 height 39
click at [707, 179] on h3 "Campaigns" at bounding box center [740, 167] width 974 height 29
click at [634, 221] on div "Filters [DATE] [DATE]" at bounding box center [740, 211] width 974 height 39
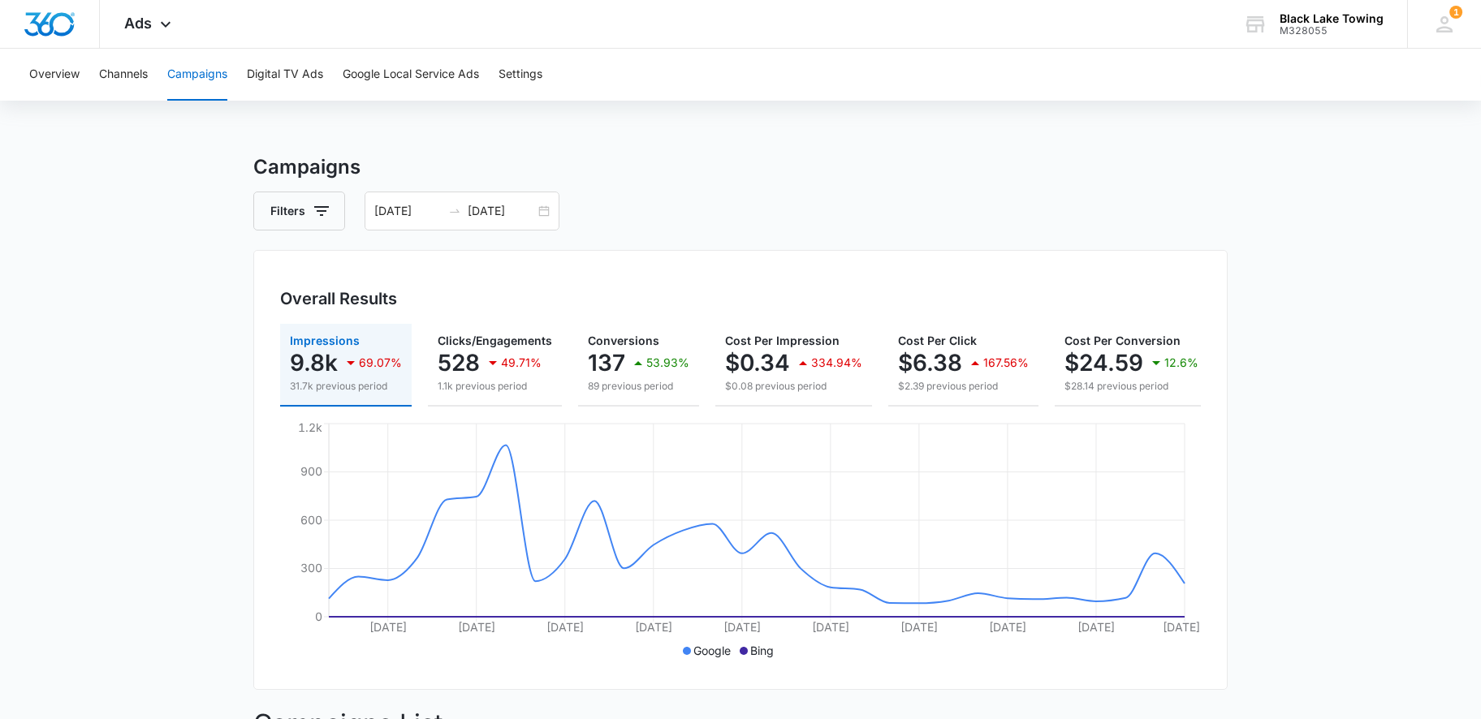
click at [634, 222] on div "Filters [DATE] [DATE]" at bounding box center [740, 211] width 974 height 39
click at [753, 225] on div "Filters [DATE] [DATE]" at bounding box center [740, 211] width 974 height 39
click at [685, 205] on div "Filters [DATE] [DATE]" at bounding box center [740, 211] width 974 height 39
click at [710, 204] on div "Filters [DATE] [DATE]" at bounding box center [740, 211] width 974 height 39
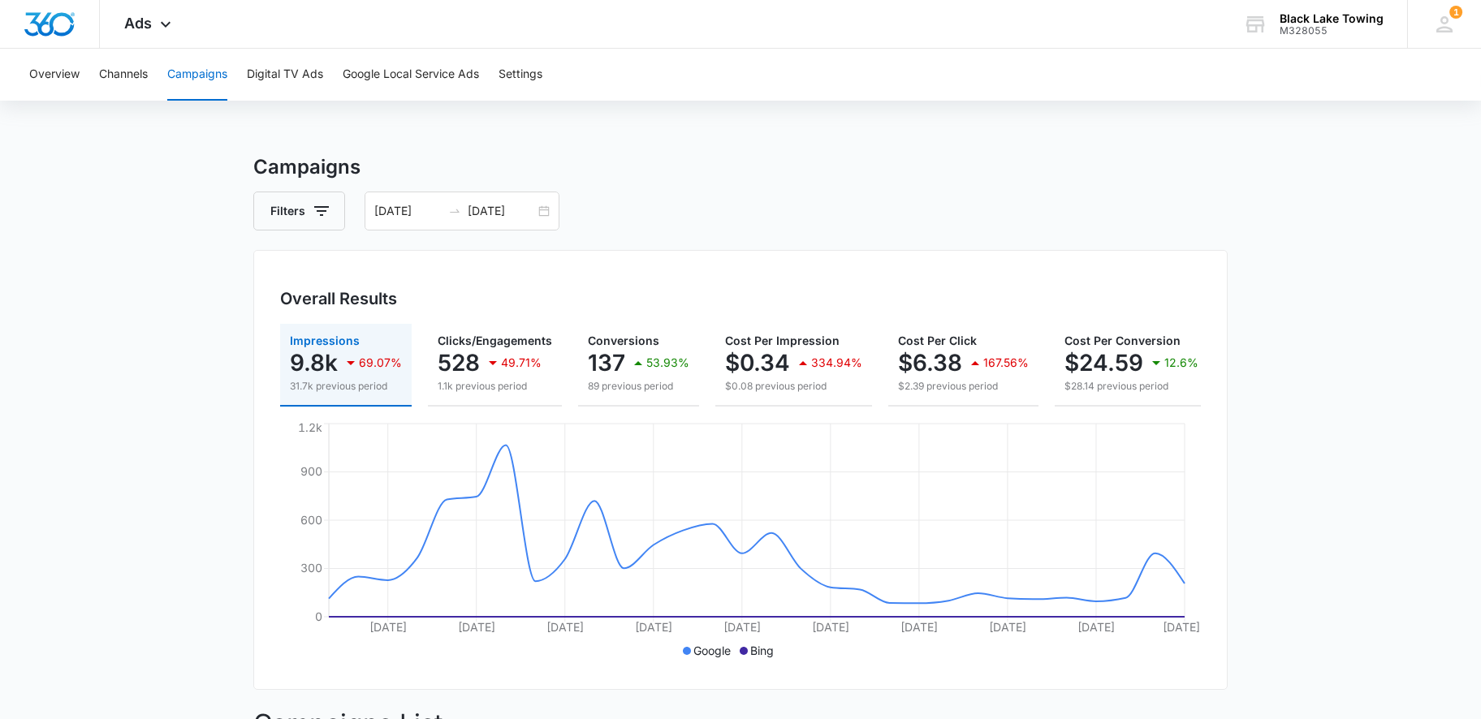
click at [645, 203] on div "Filters [DATE] [DATE]" at bounding box center [740, 211] width 974 height 39
click at [626, 196] on div "Filters [DATE] [DATE]" at bounding box center [740, 211] width 974 height 39
click at [627, 198] on div "Filters [DATE] [DATE]" at bounding box center [740, 211] width 974 height 39
click at [806, 218] on div "Filters [DATE] [DATE]" at bounding box center [740, 211] width 974 height 39
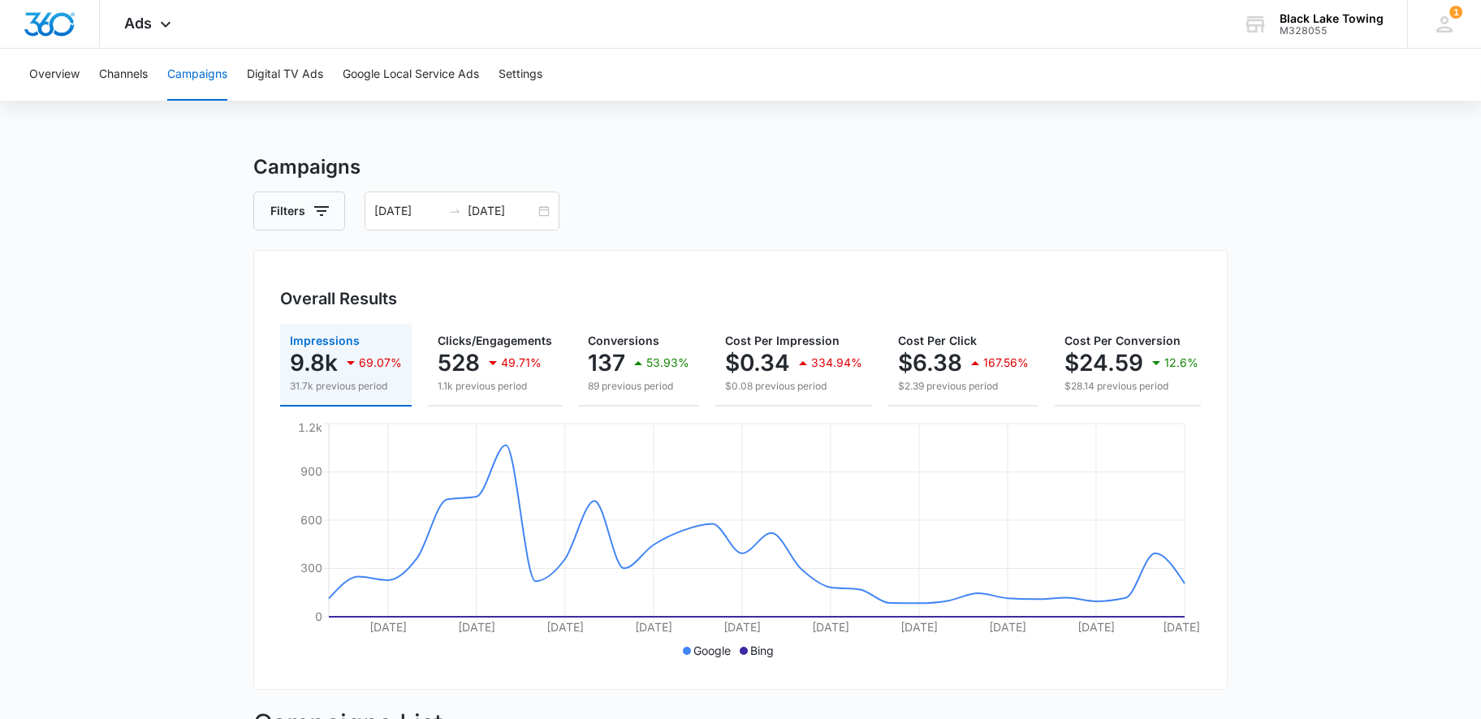
click at [674, 216] on div "Filters [DATE] [DATE]" at bounding box center [740, 211] width 974 height 39
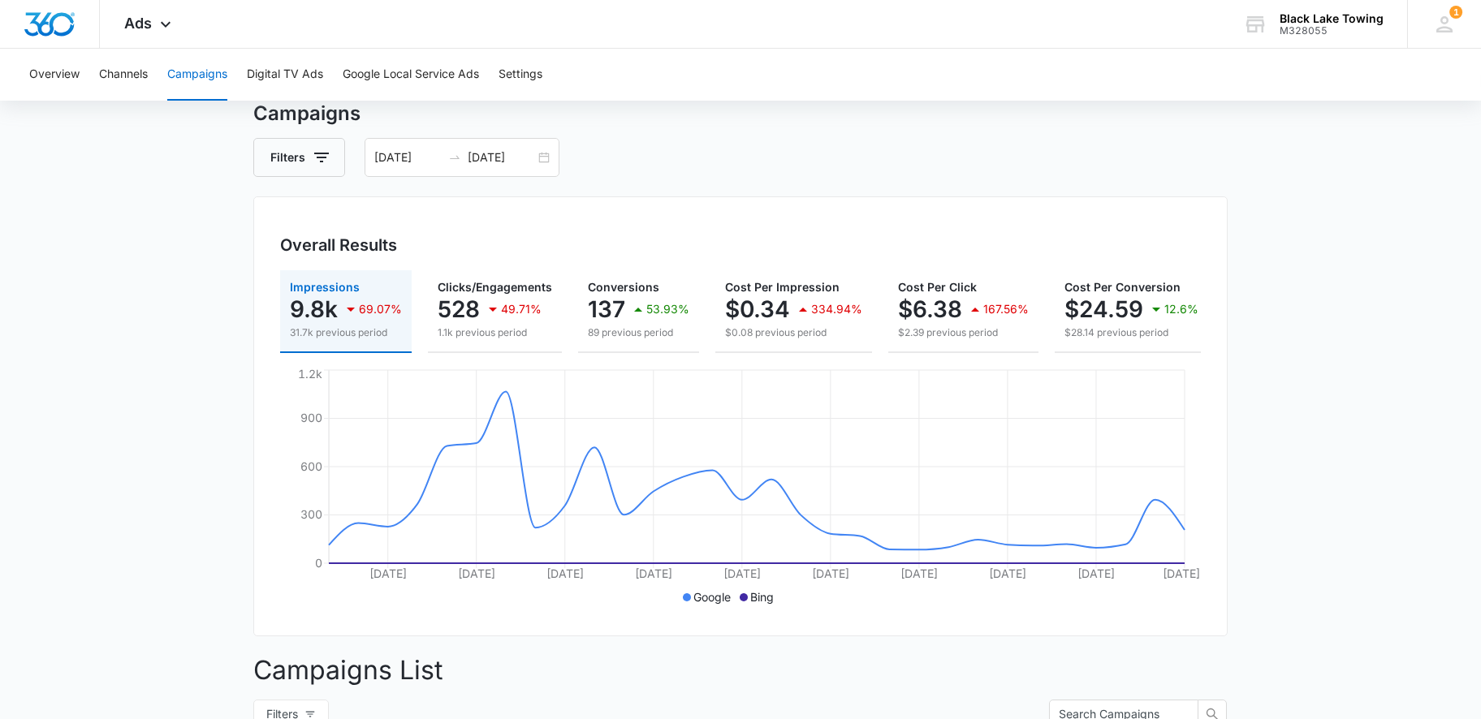
click at [675, 175] on div "Filters [DATE] [DATE]" at bounding box center [740, 157] width 974 height 39
click at [689, 163] on div "Filters [DATE] [DATE]" at bounding box center [740, 157] width 974 height 39
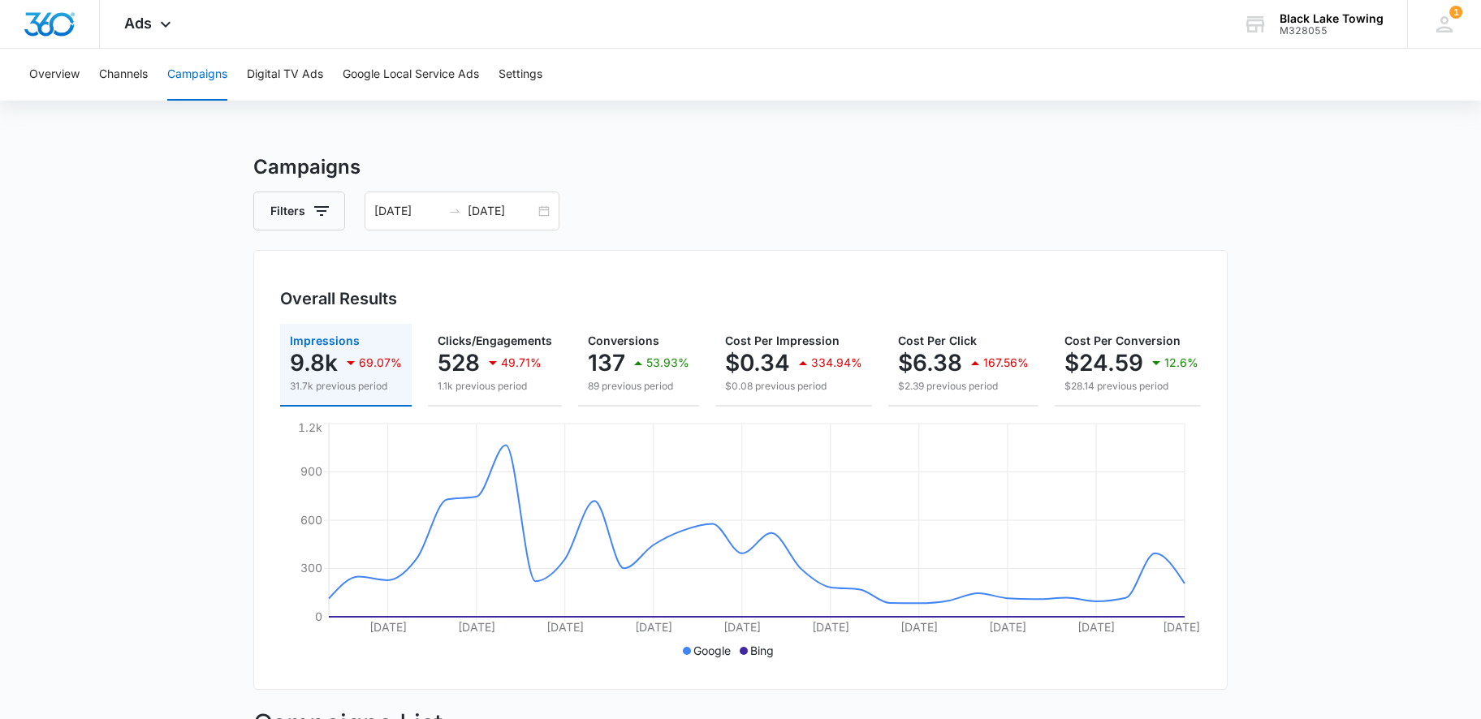
click at [684, 212] on div "Filters [DATE] [DATE]" at bounding box center [740, 211] width 974 height 39
click at [680, 214] on div "Filters [DATE] [DATE]" at bounding box center [740, 211] width 974 height 39
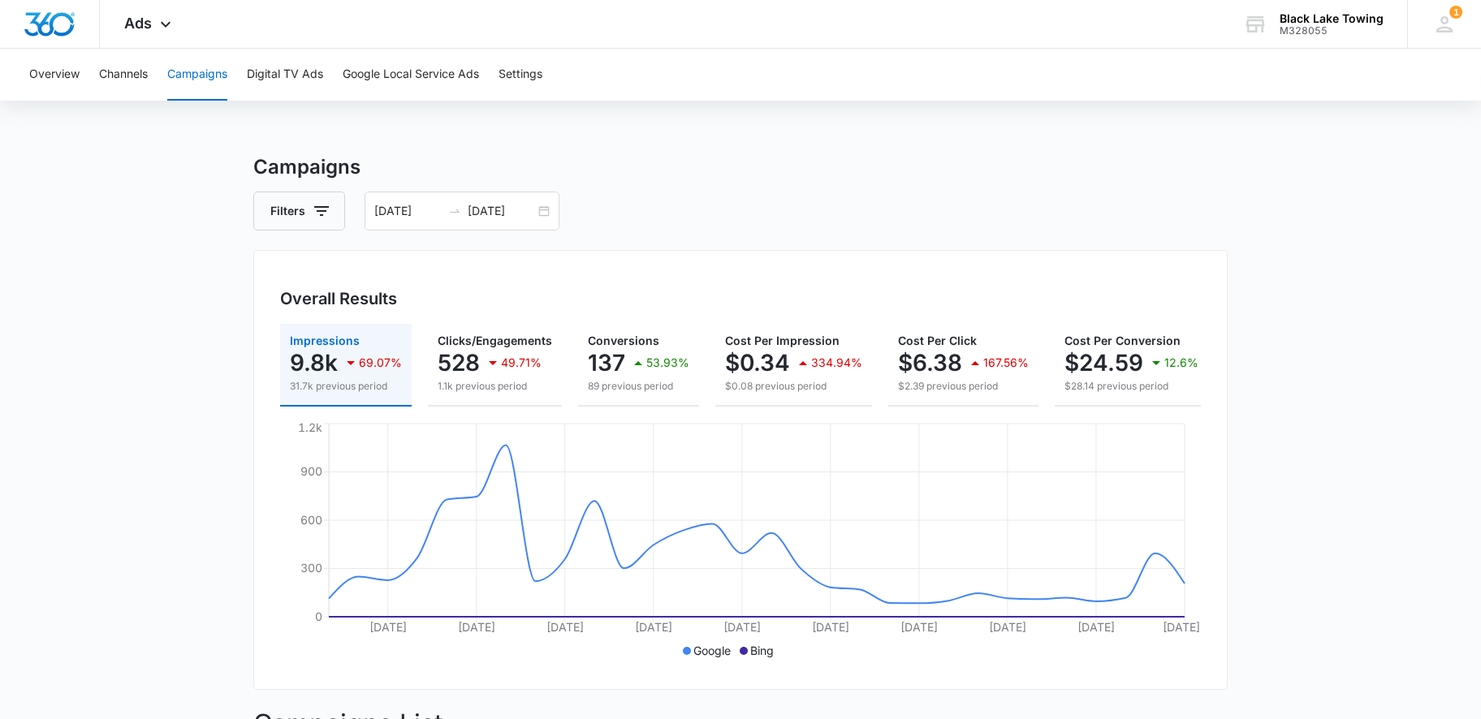
scroll to position [216, 0]
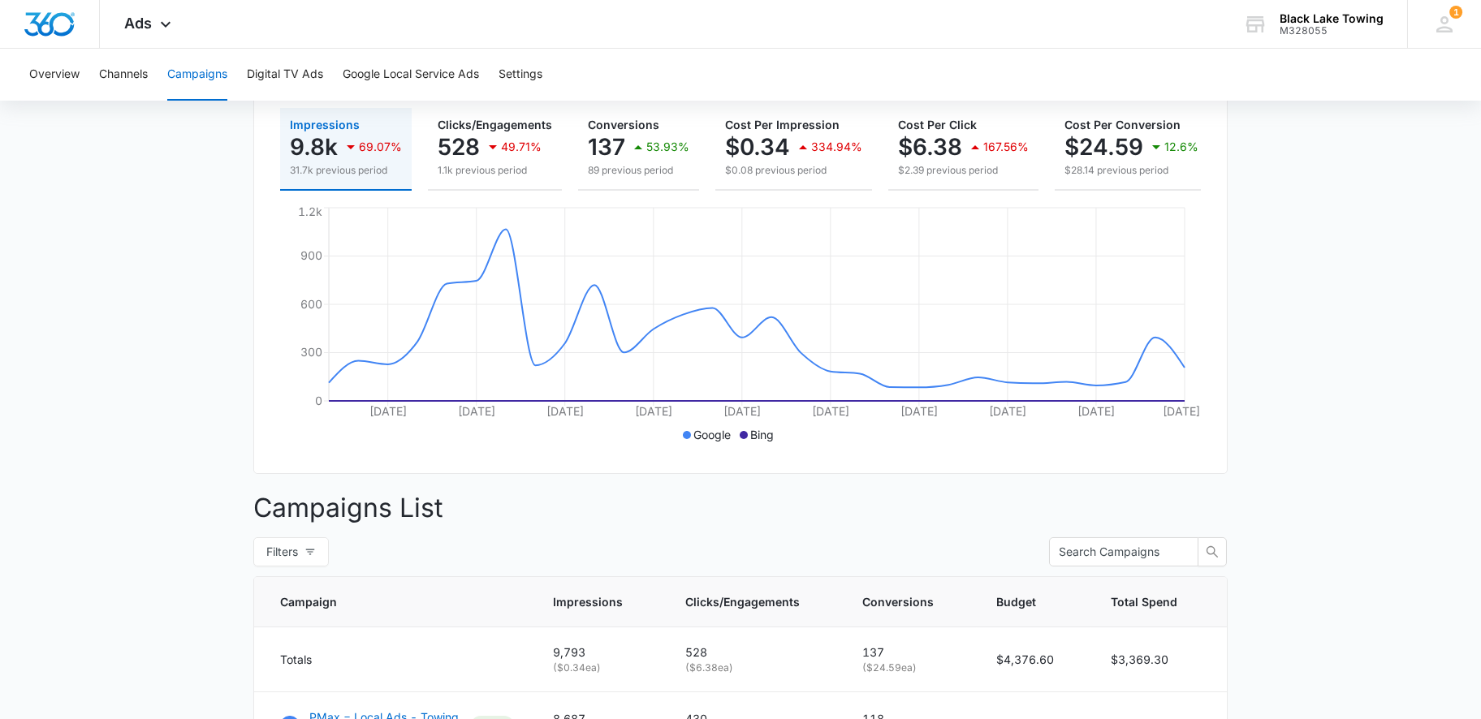
click at [1343, 258] on main "Campaigns Filters [DATE] [DATE] Overall Results Impressions 9.8k 69.07% 31.7k p…" at bounding box center [740, 733] width 1481 height 1592
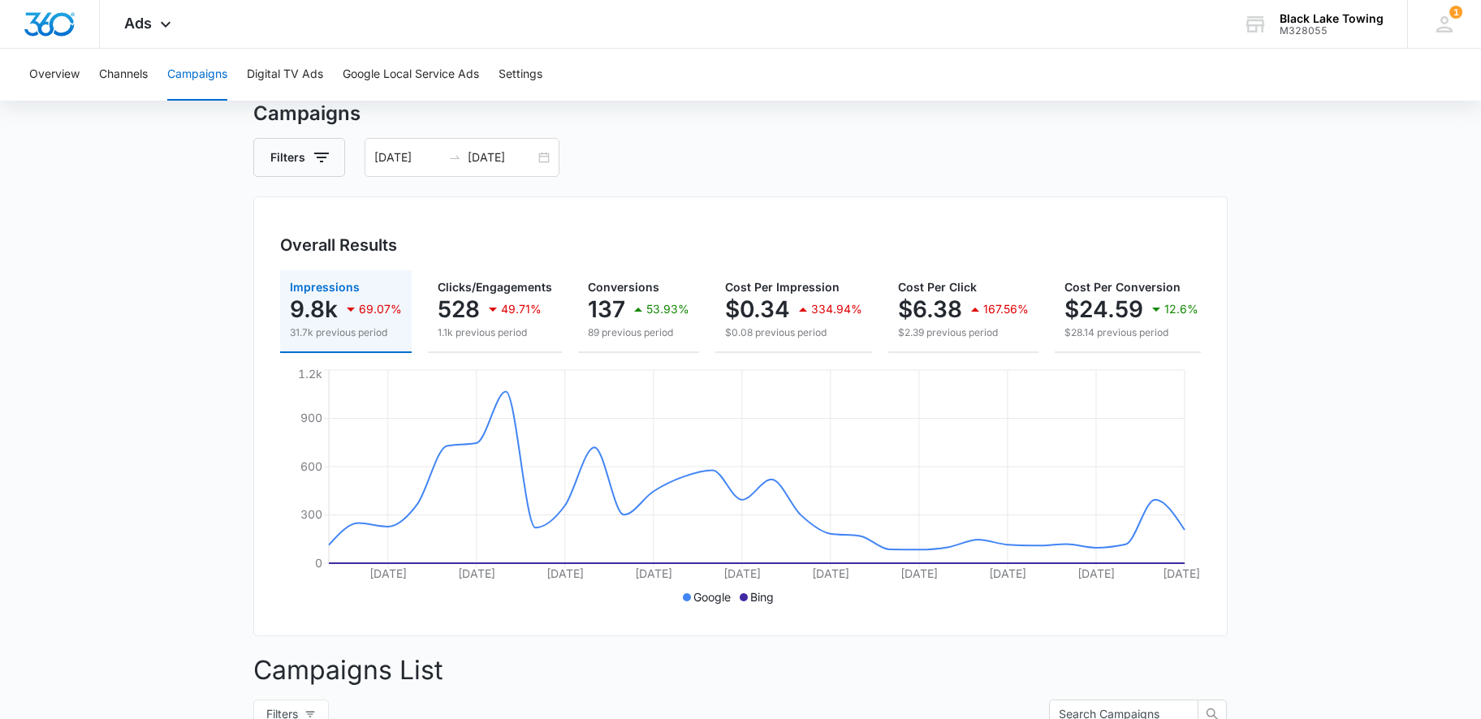
scroll to position [0, 0]
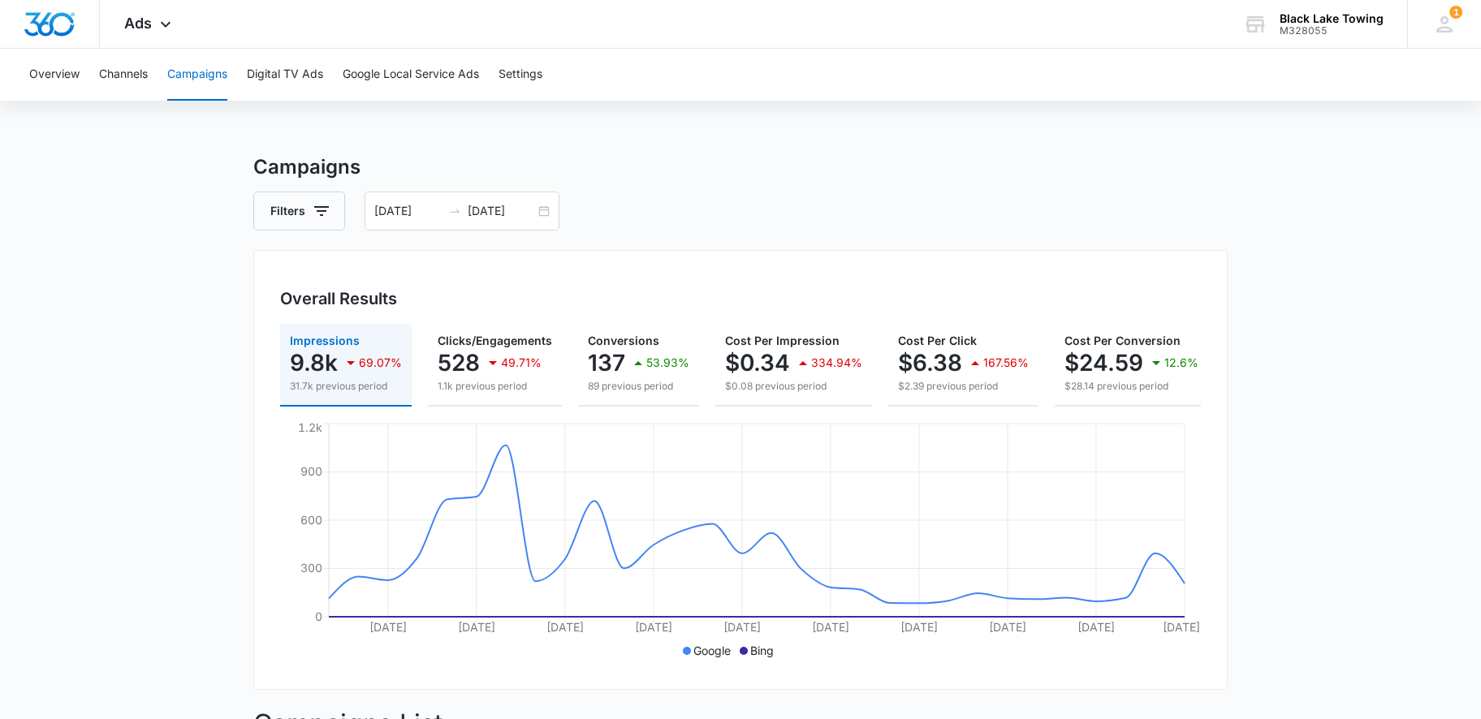
click at [864, 227] on div "Filters [DATE] [DATE]" at bounding box center [740, 211] width 974 height 39
